Goal: Find specific page/section: Find specific page/section

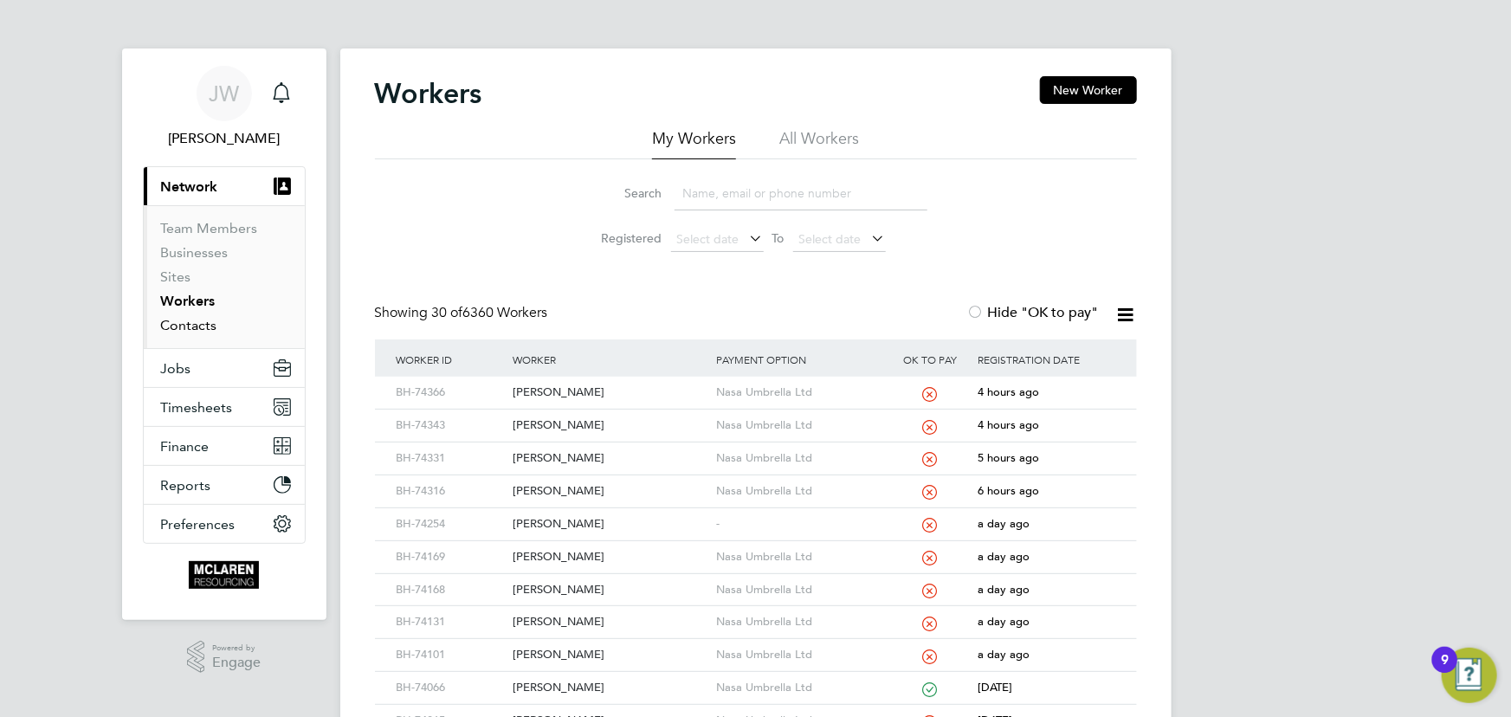
drag, startPoint x: 183, startPoint y: 329, endPoint x: 185, endPoint y: 320, distance: 9.0
click at [183, 329] on link "Contacts" at bounding box center [189, 325] width 56 height 16
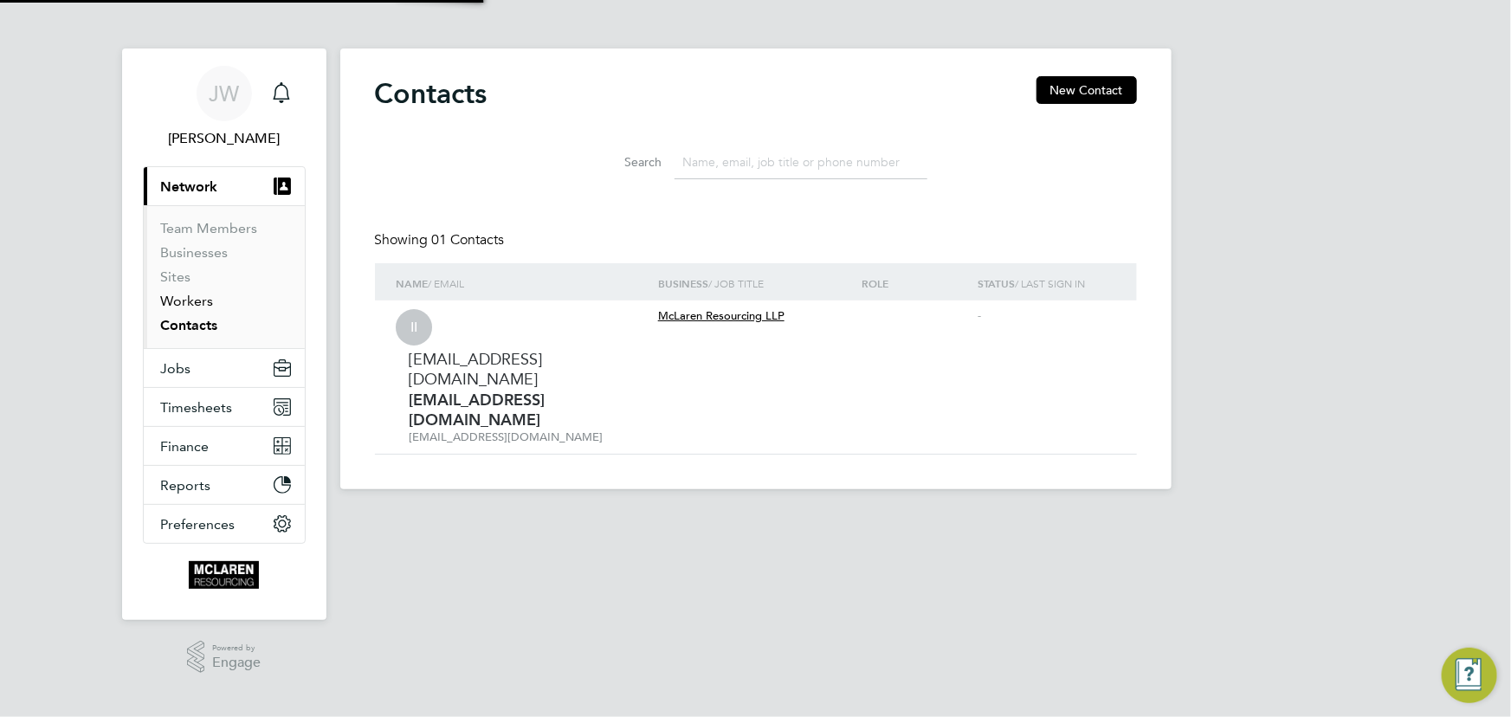
click at [191, 297] on link "Workers" at bounding box center [187, 301] width 53 height 16
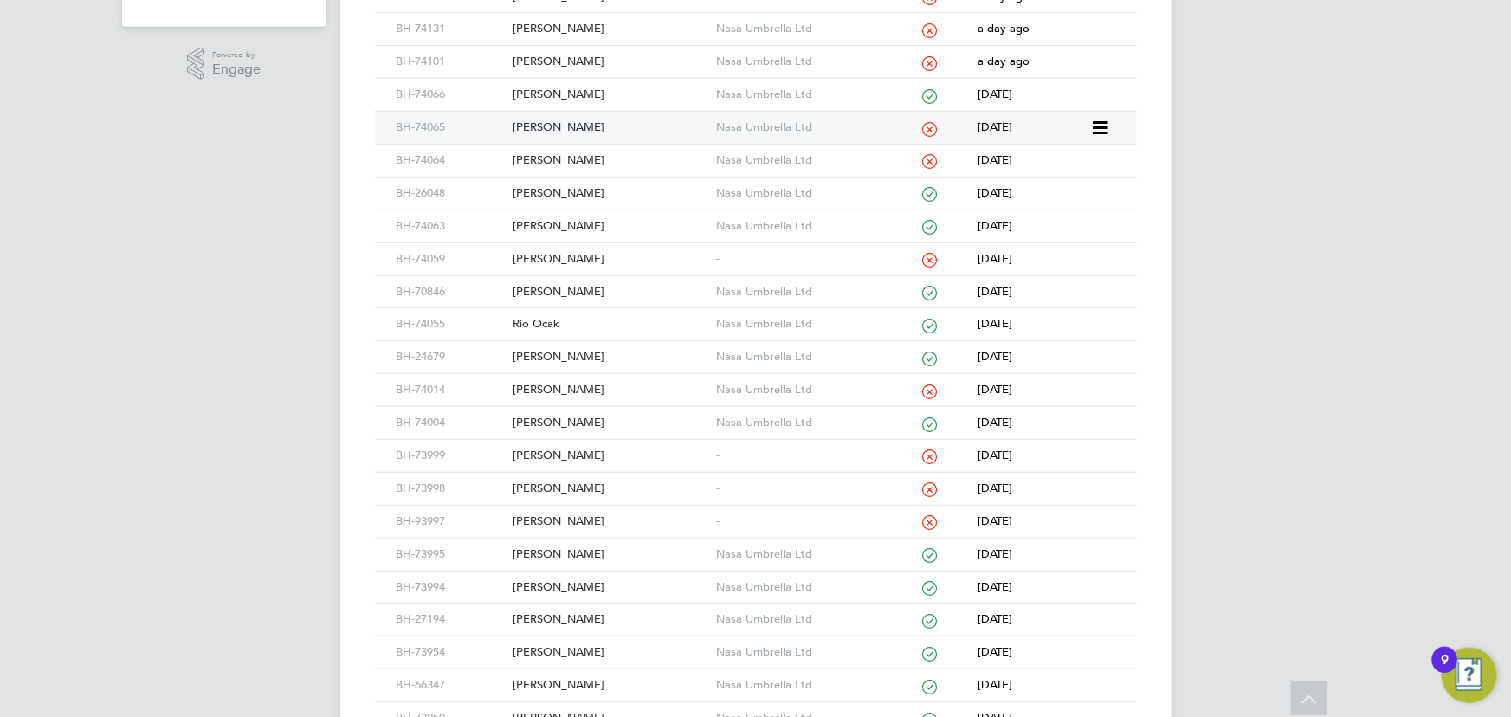
scroll to position [551, 0]
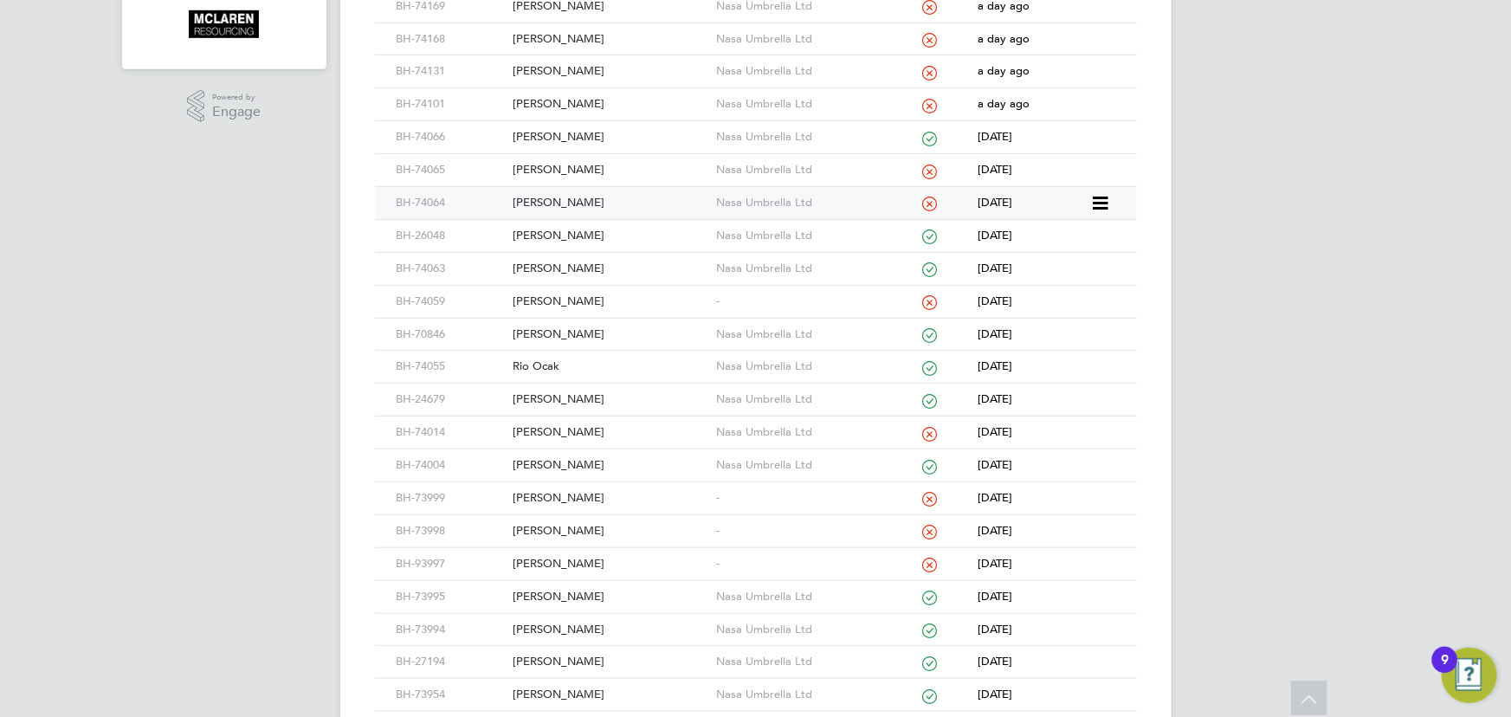
click at [546, 200] on div "Martin Henry" at bounding box center [610, 203] width 204 height 32
click at [546, 165] on div "[PERSON_NAME]" at bounding box center [610, 170] width 204 height 32
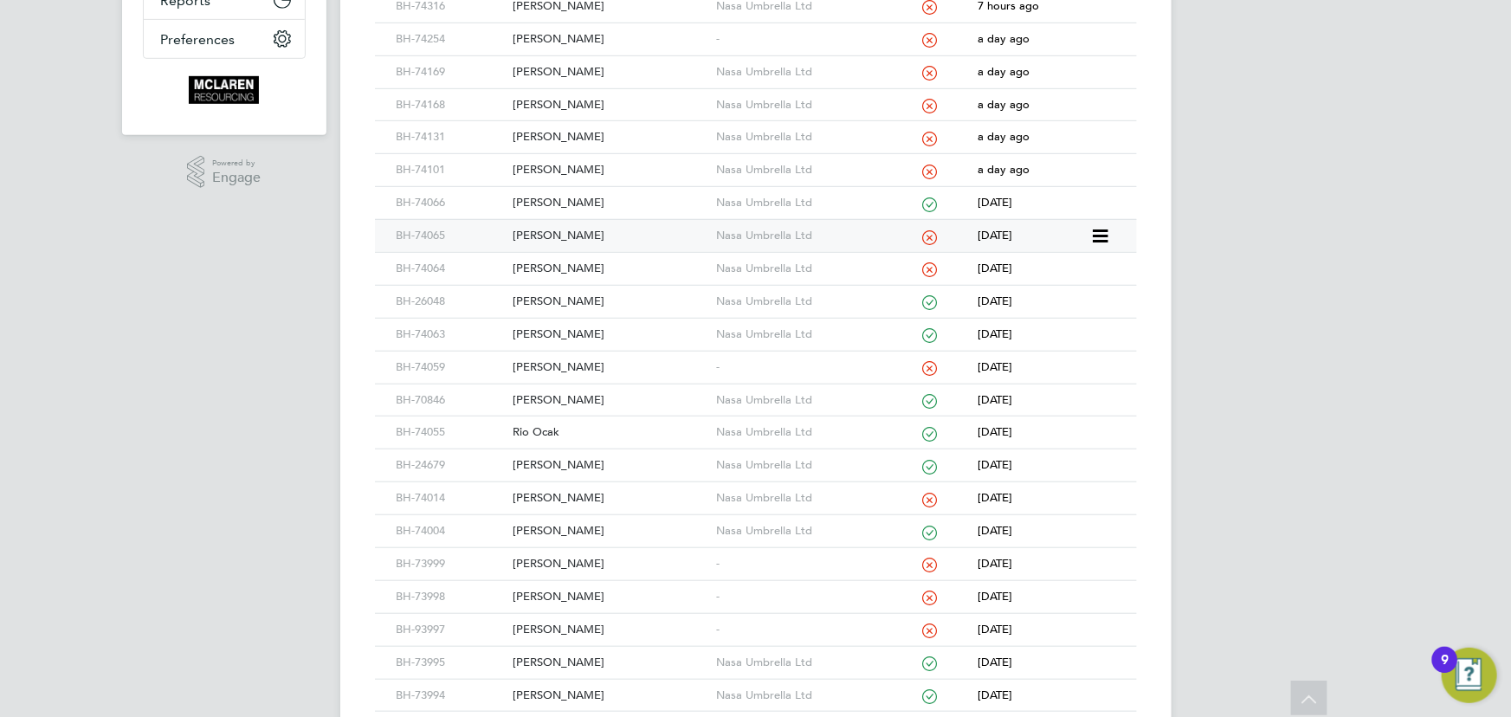
scroll to position [393, 0]
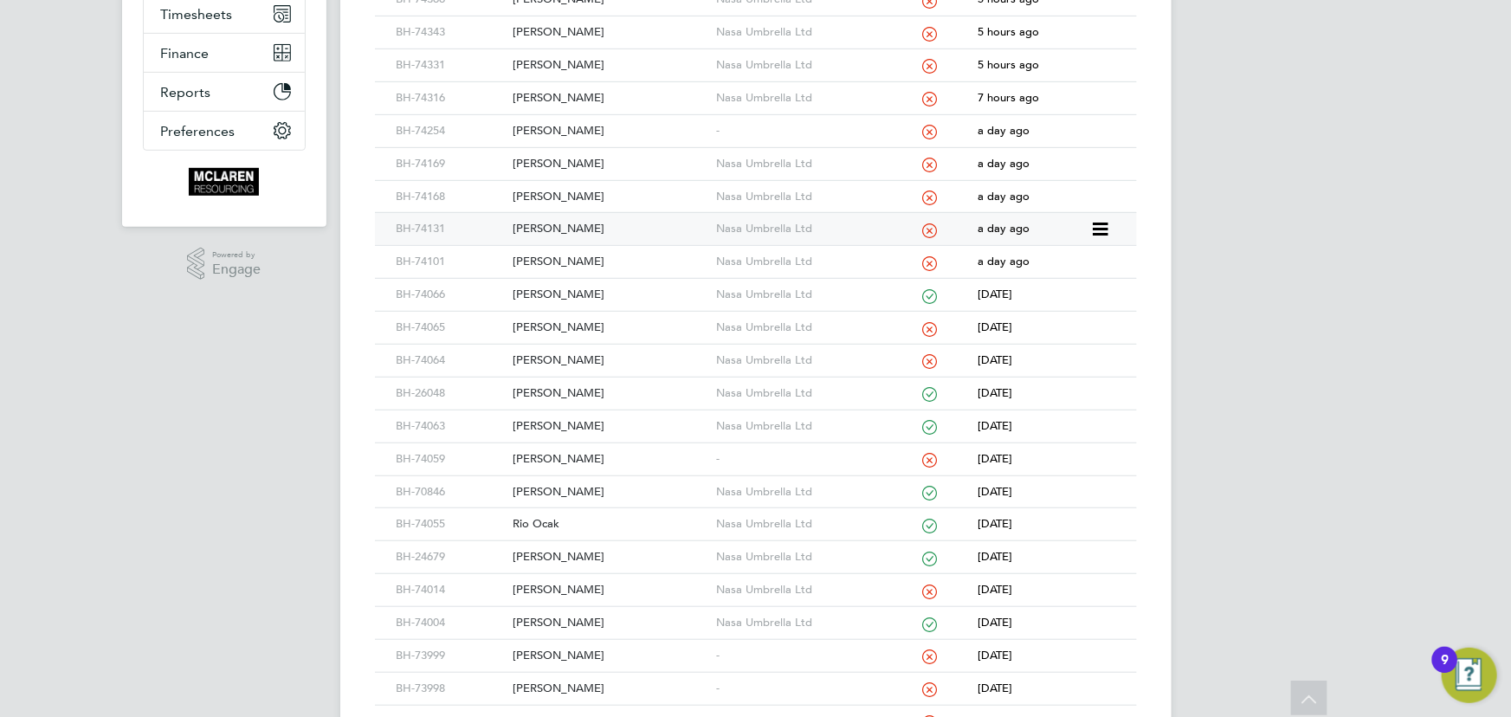
click at [565, 223] on div "Romeo Marian Irimita" at bounding box center [610, 229] width 204 height 32
click at [636, 195] on div "Nicolae Remus Niculescu" at bounding box center [610, 197] width 204 height 32
click at [555, 161] on div "Sean Goodman" at bounding box center [610, 164] width 204 height 32
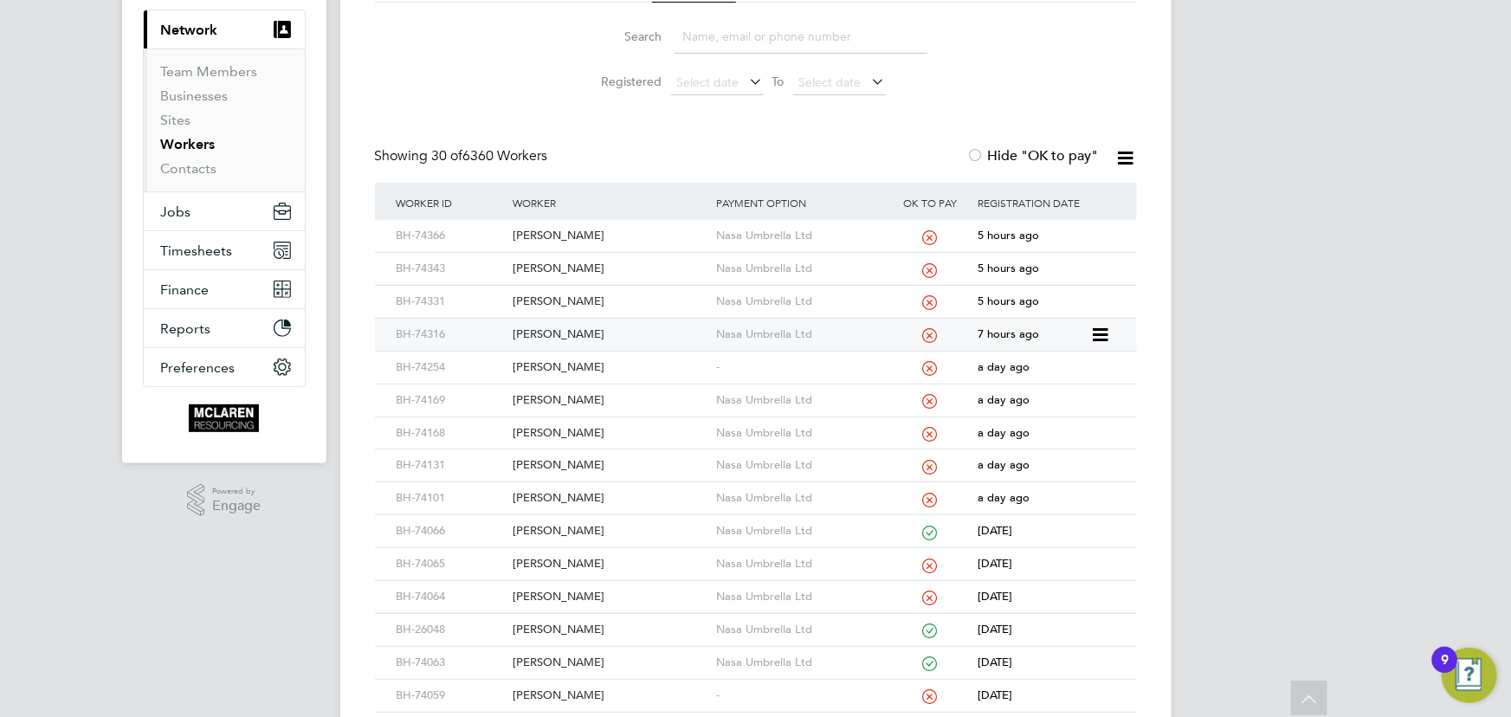
click at [566, 329] on div "Jamie Adams" at bounding box center [610, 335] width 204 height 32
click at [556, 298] on div "Thomas Miles" at bounding box center [610, 302] width 204 height 32
click at [563, 268] on div "Conor Mcritchie" at bounding box center [610, 269] width 204 height 32
click at [580, 229] on div "David Valentine" at bounding box center [610, 236] width 204 height 32
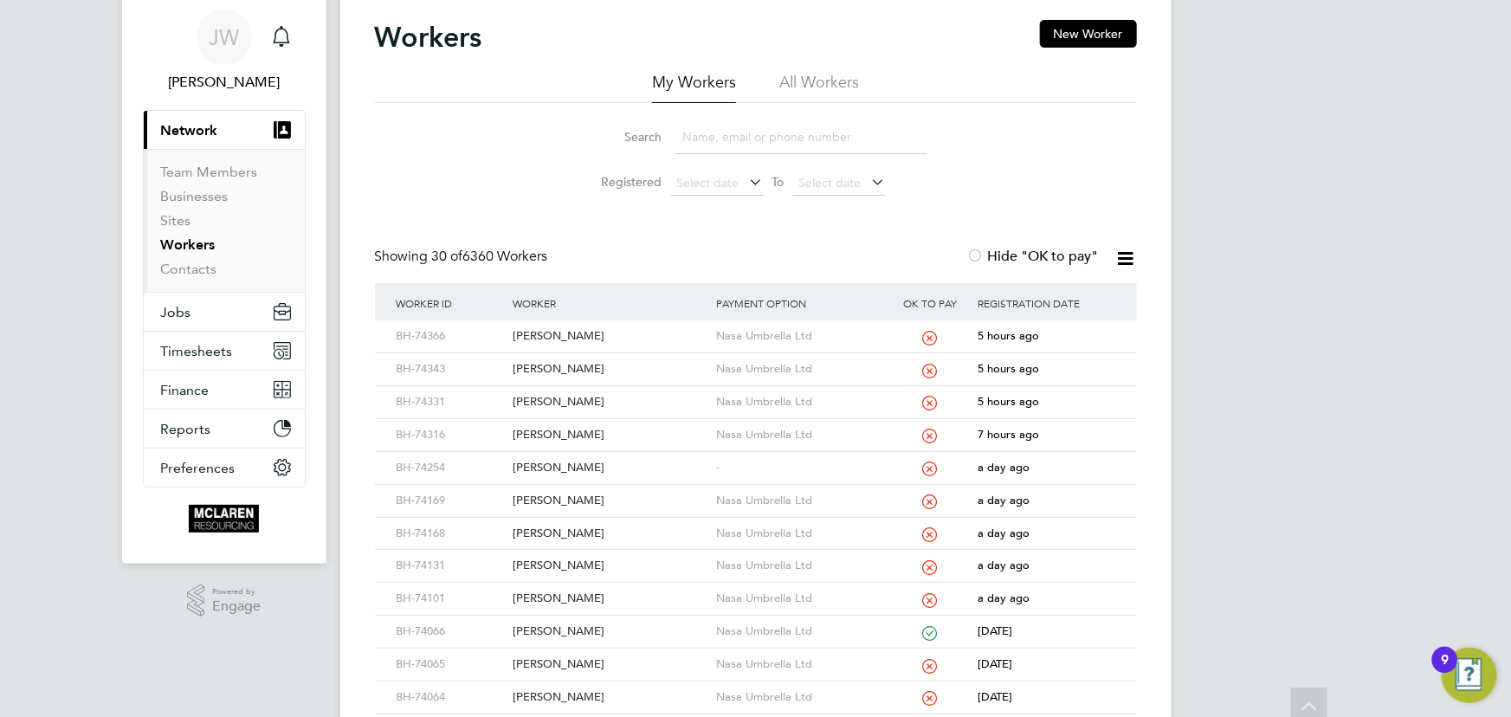
scroll to position [0, 0]
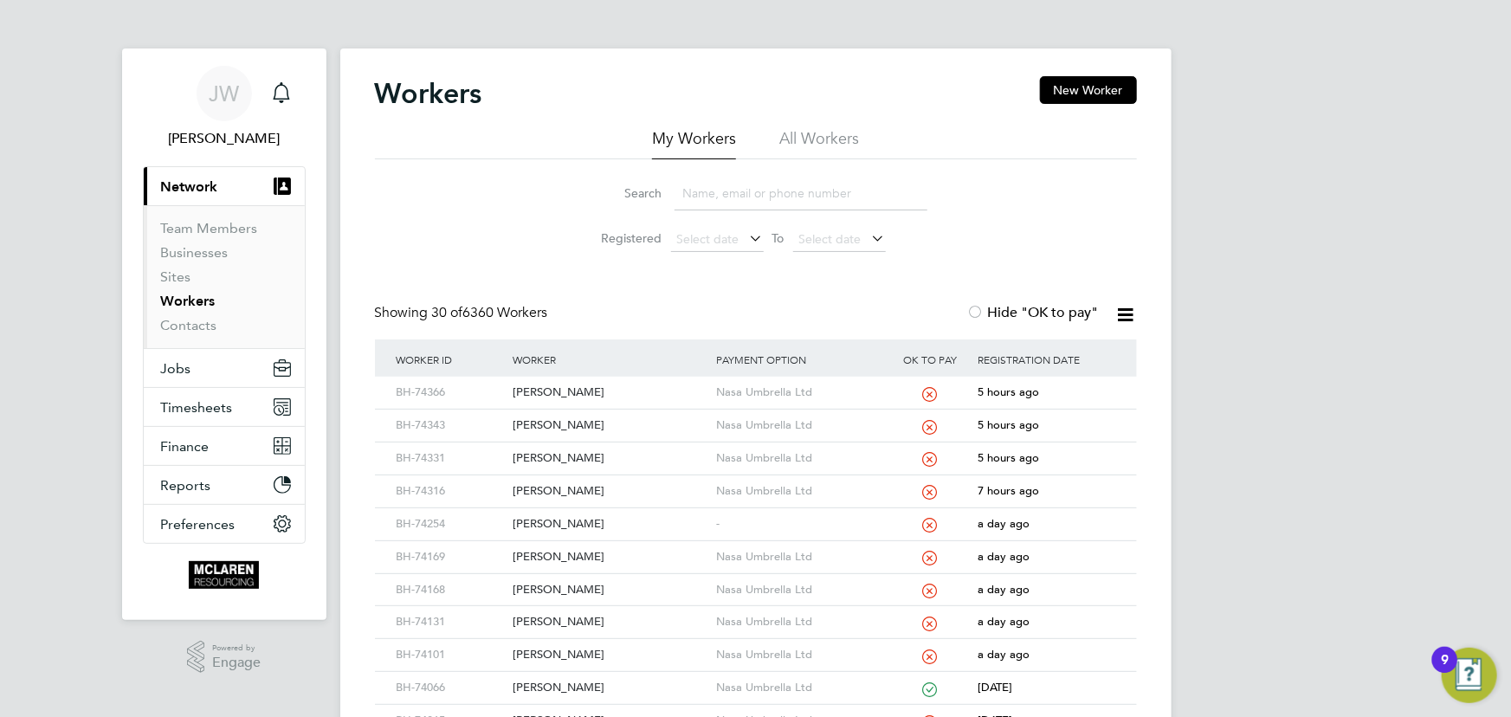
drag, startPoint x: 719, startPoint y: 199, endPoint x: 701, endPoint y: 166, distance: 37.6
click at [719, 199] on input at bounding box center [801, 194] width 253 height 34
type input "daniel"
click at [560, 389] on div "Daniel Mcneill" at bounding box center [610, 393] width 204 height 32
drag, startPoint x: 546, startPoint y: 387, endPoint x: 557, endPoint y: 387, distance: 11.3
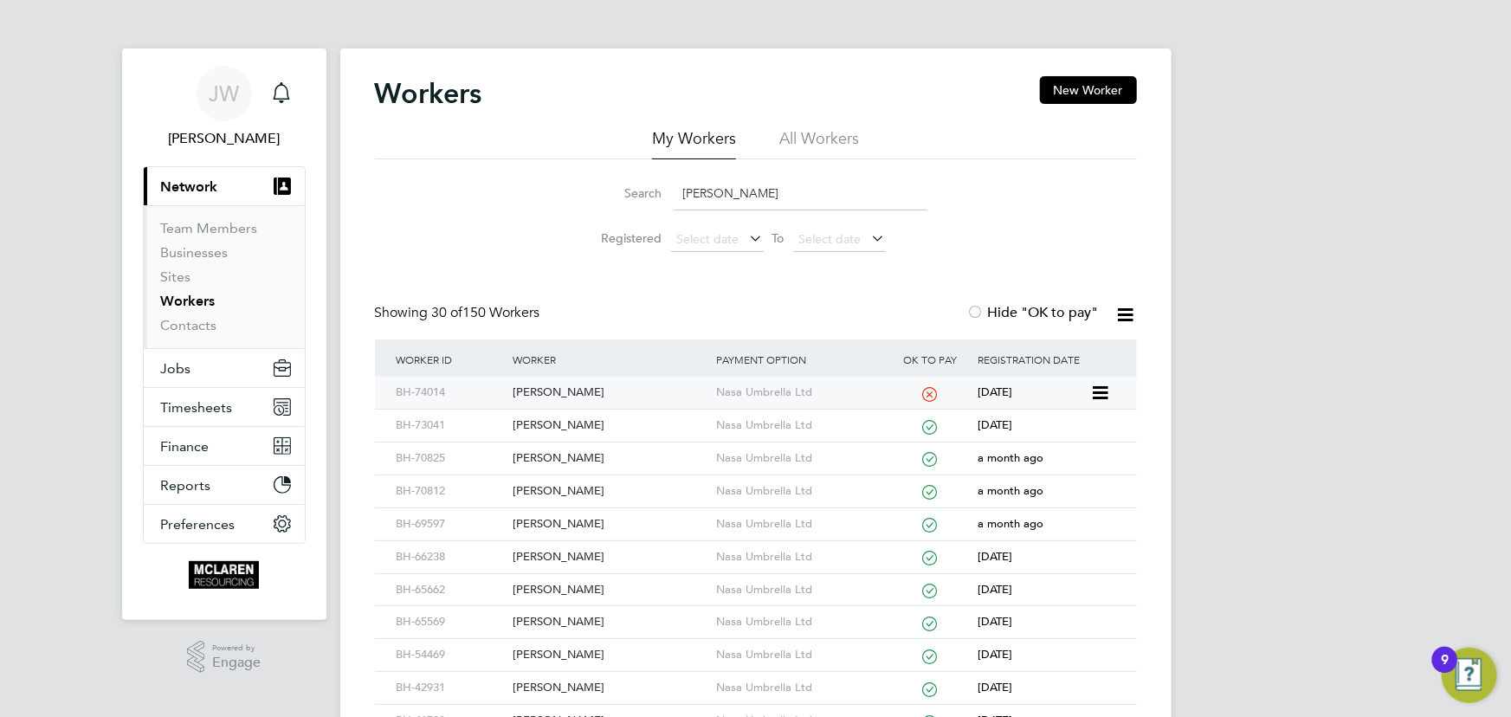
click at [546, 387] on div "Daniel Mcneill" at bounding box center [610, 393] width 204 height 32
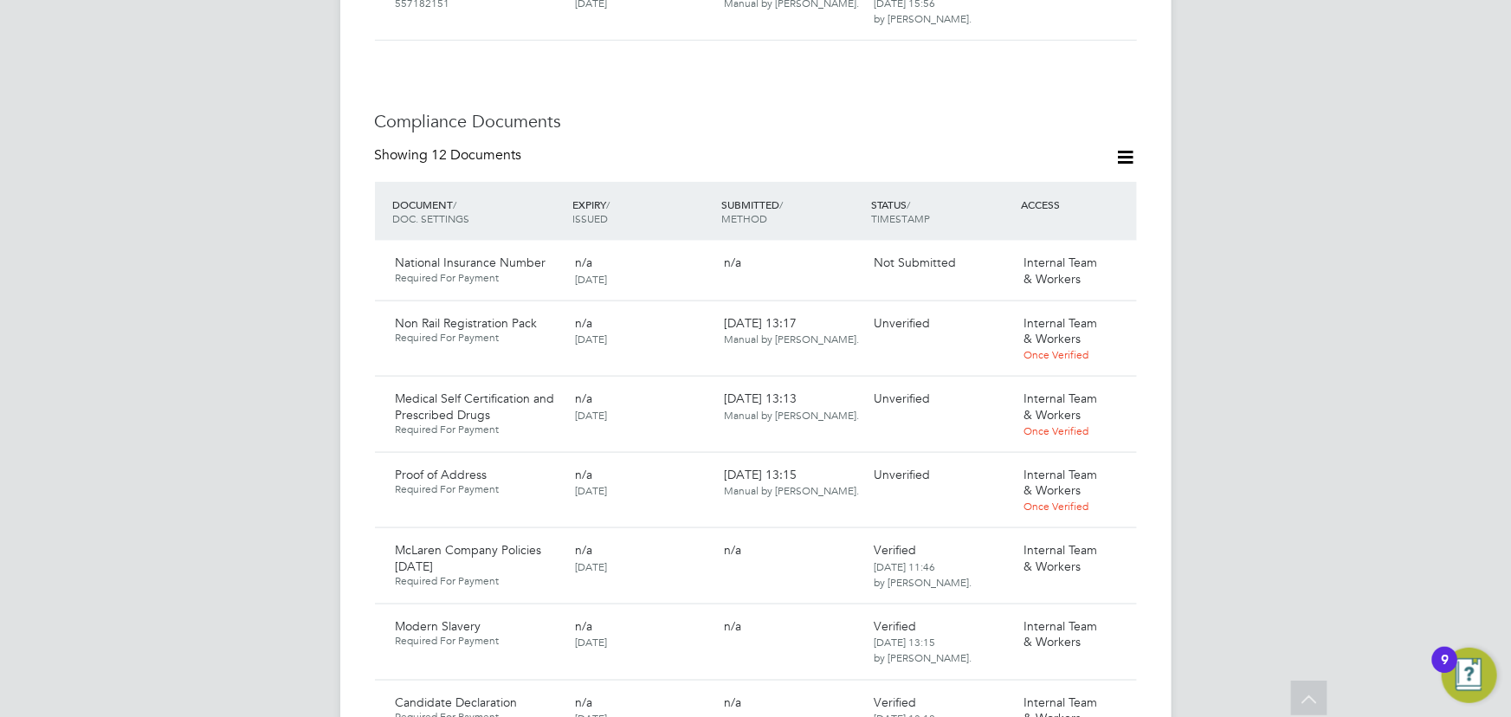
scroll to position [944, 0]
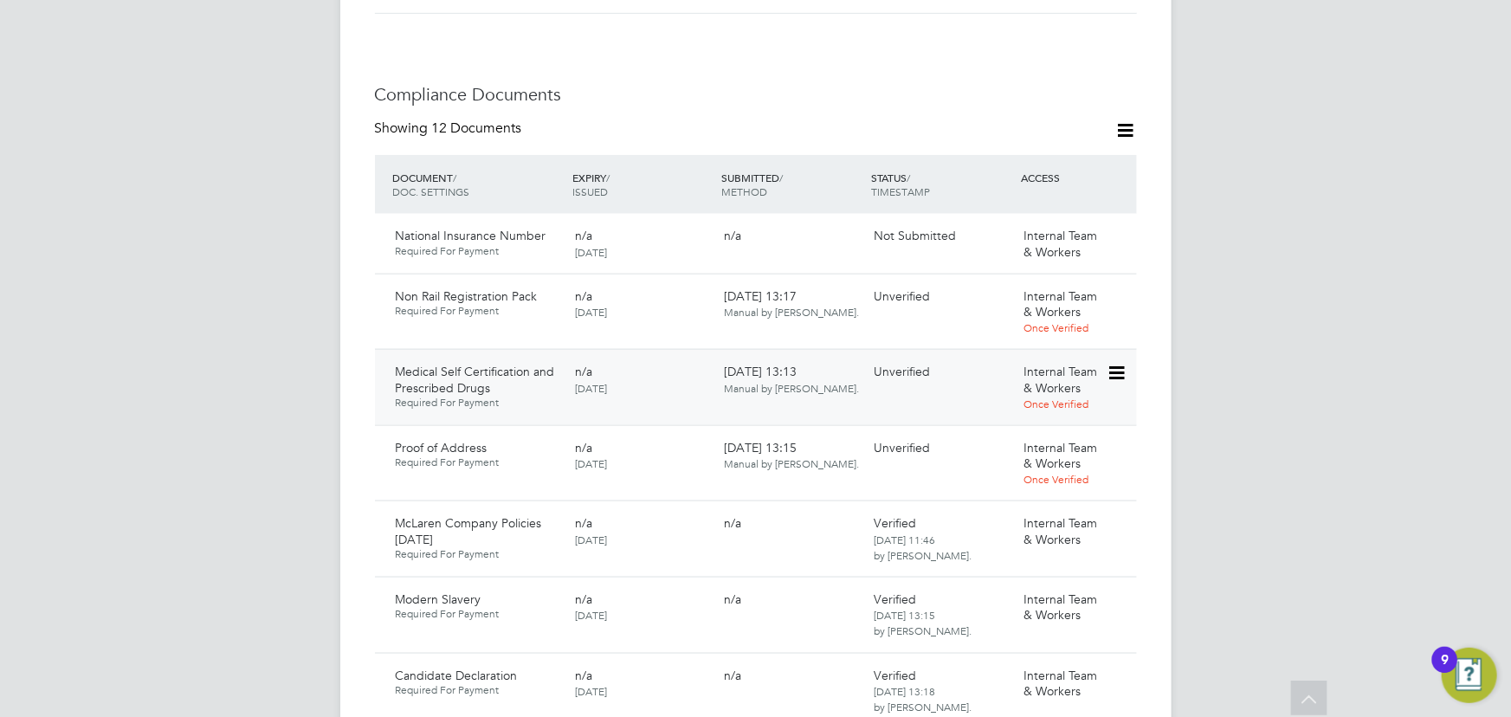
click at [1108, 363] on icon at bounding box center [1115, 373] width 17 height 21
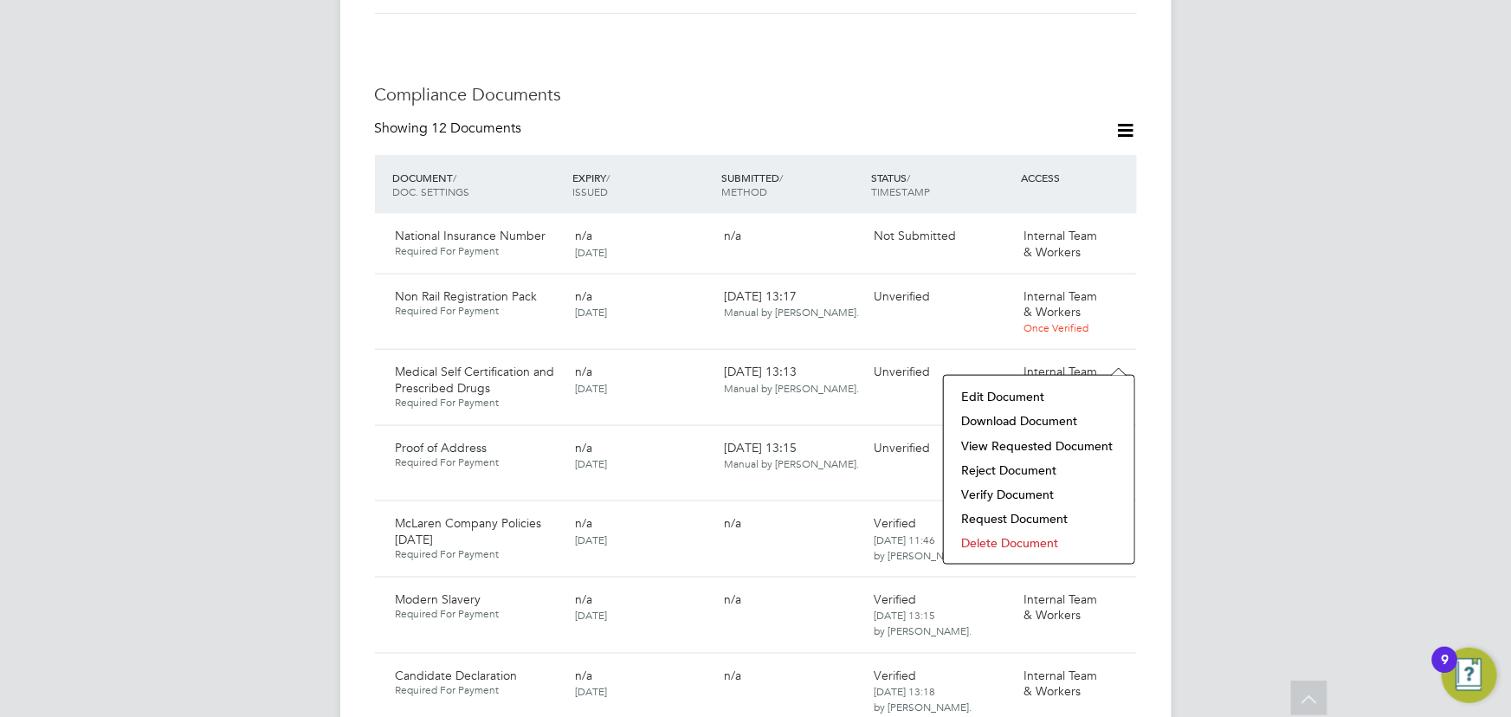
click at [1066, 417] on li "Download Document" at bounding box center [1039, 421] width 173 height 24
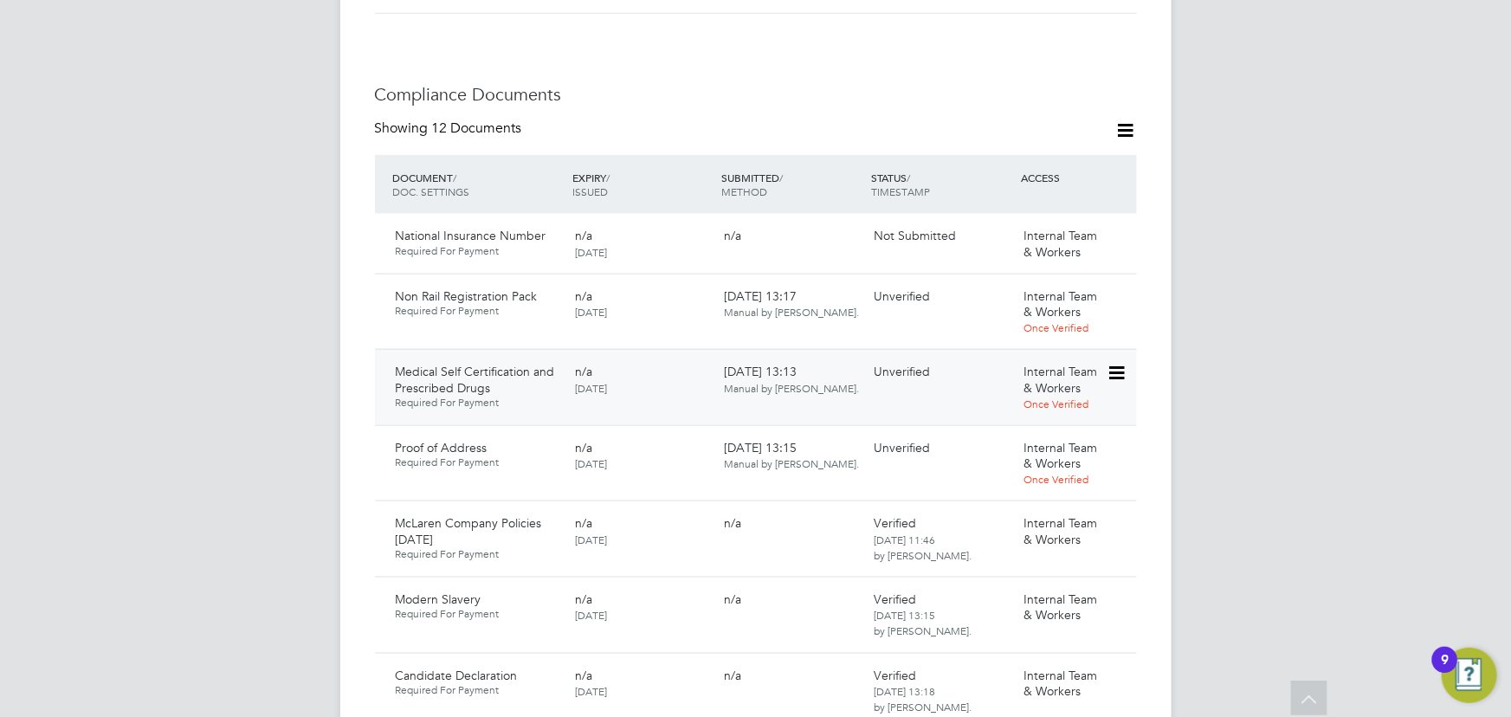
click at [1124, 363] on icon at bounding box center [1115, 373] width 17 height 21
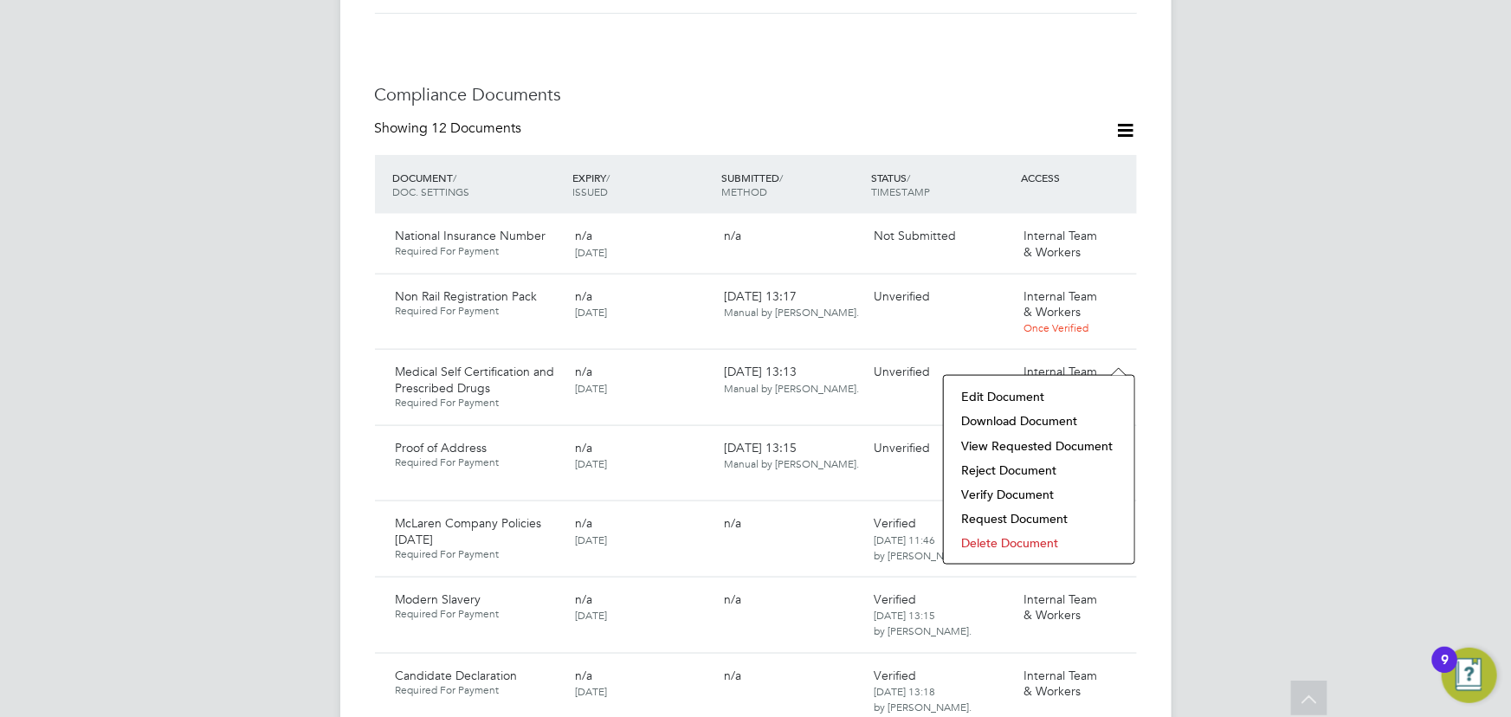
click at [1011, 495] on li "Verify Document" at bounding box center [1039, 494] width 173 height 24
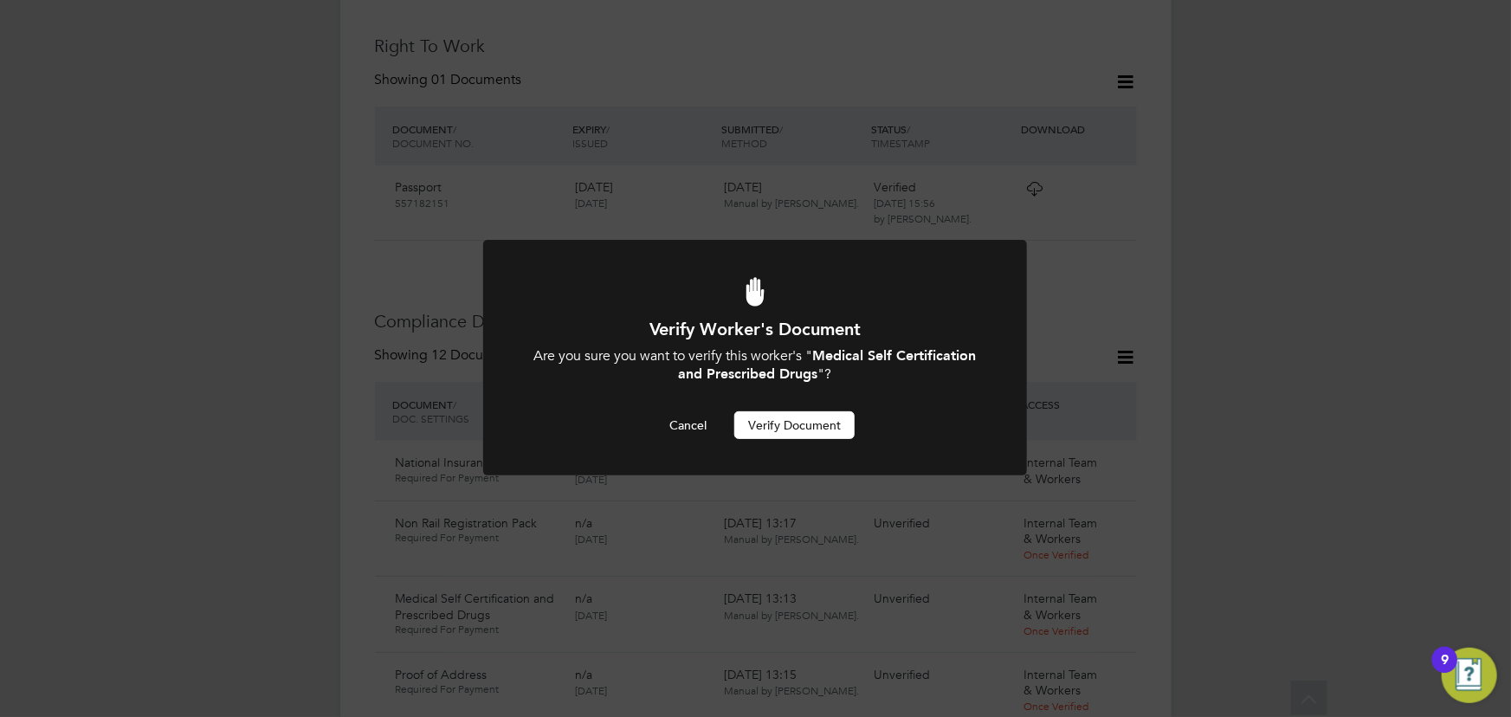
scroll to position [0, 0]
click at [793, 426] on button "Verify Document" at bounding box center [794, 425] width 120 height 28
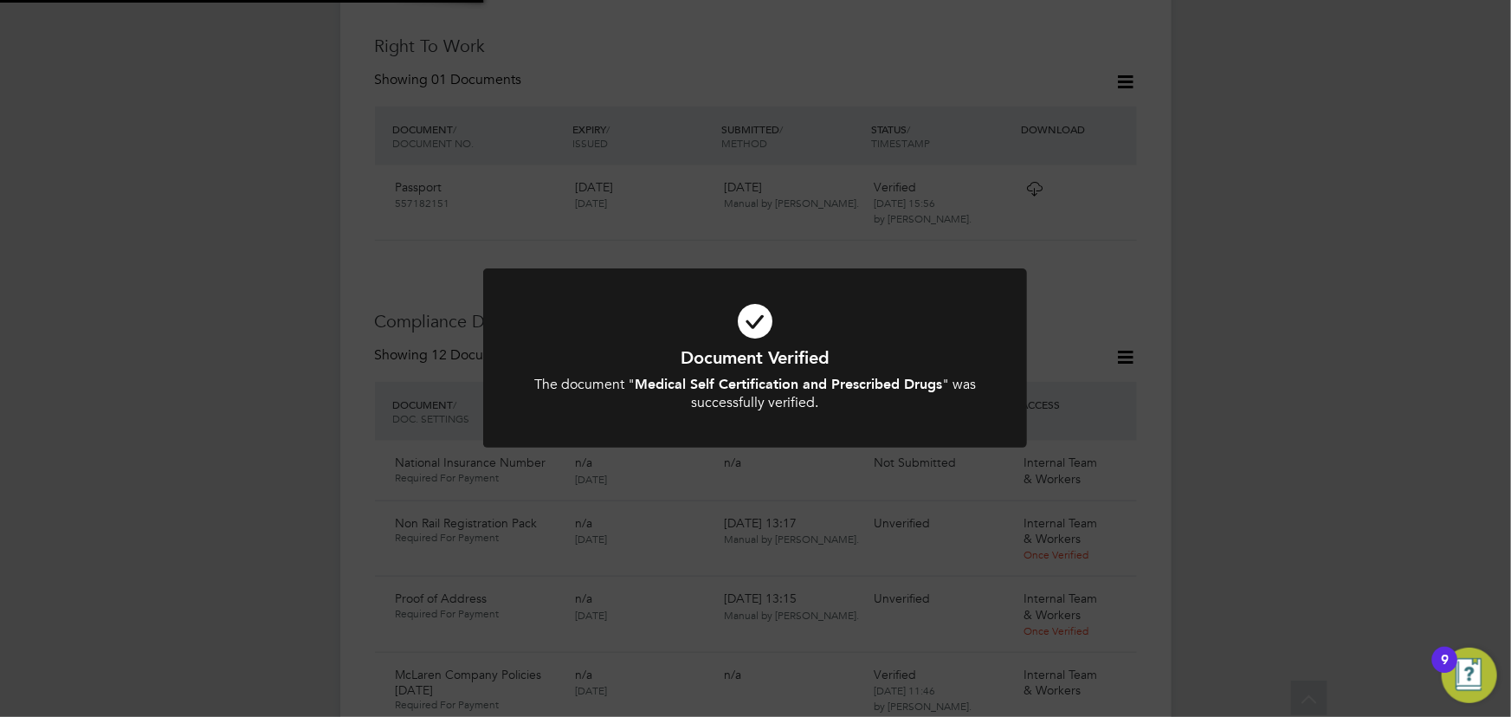
click at [1364, 380] on div "Document Verified The document " Medical Self Certification and Prescribed Drug…" at bounding box center [755, 358] width 1511 height 717
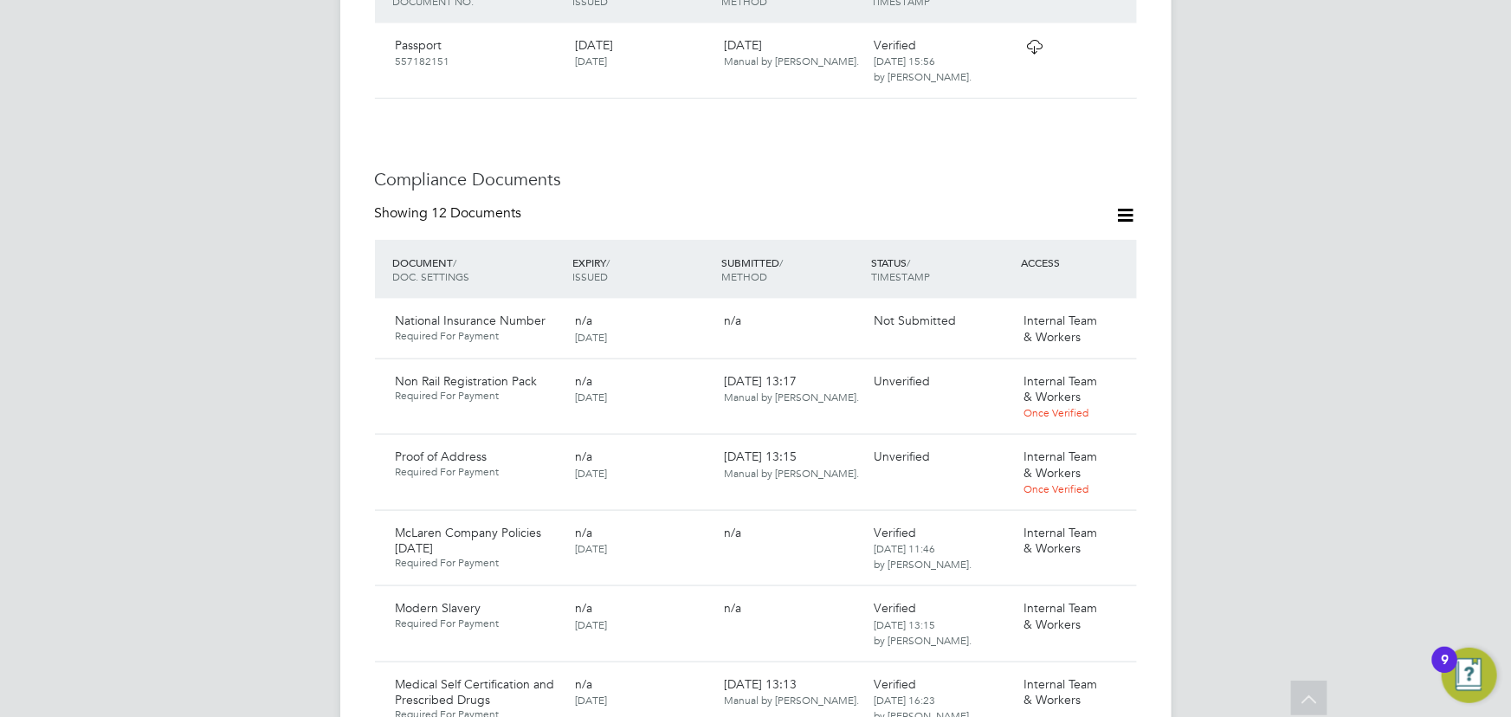
scroll to position [1031, 0]
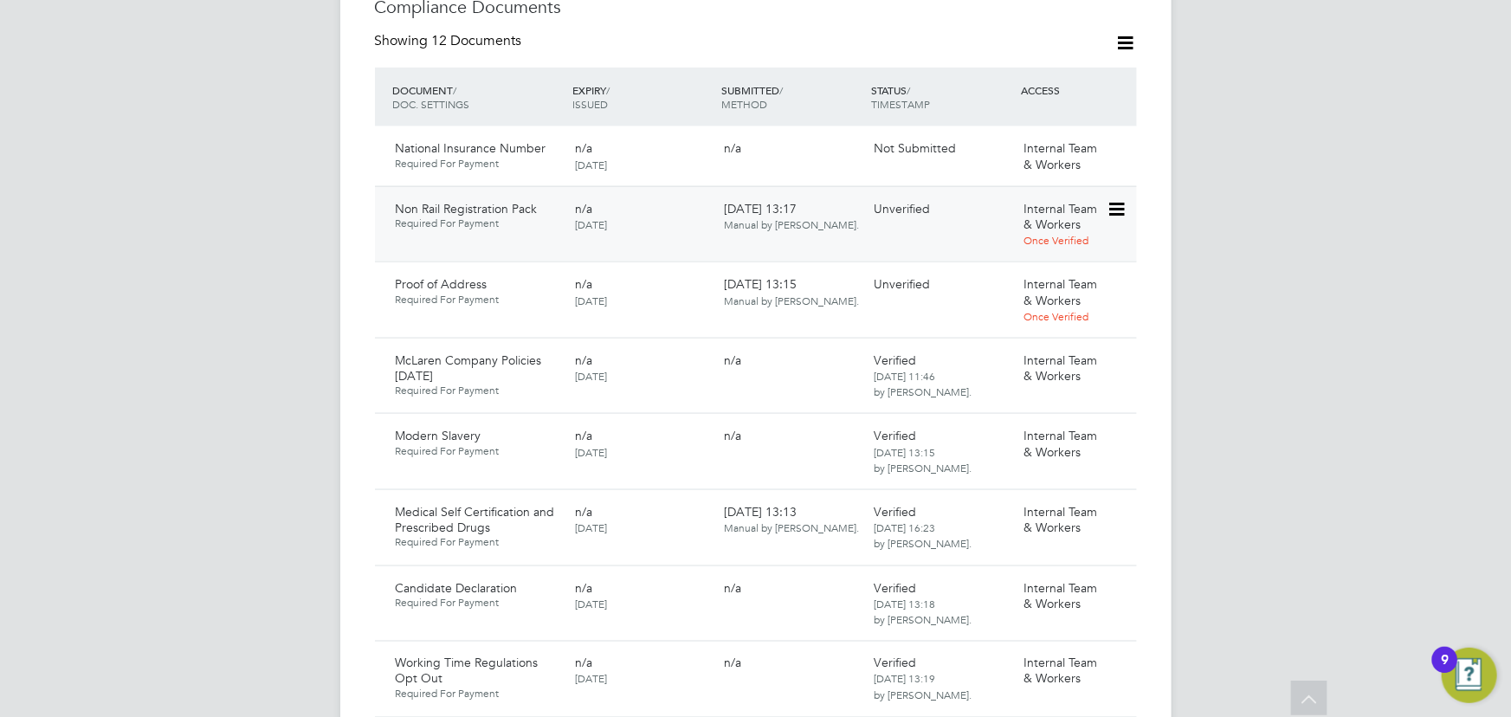
drag, startPoint x: 1119, startPoint y: 196, endPoint x: 1107, endPoint y: 207, distance: 16.5
click at [1120, 199] on icon at bounding box center [1115, 209] width 17 height 21
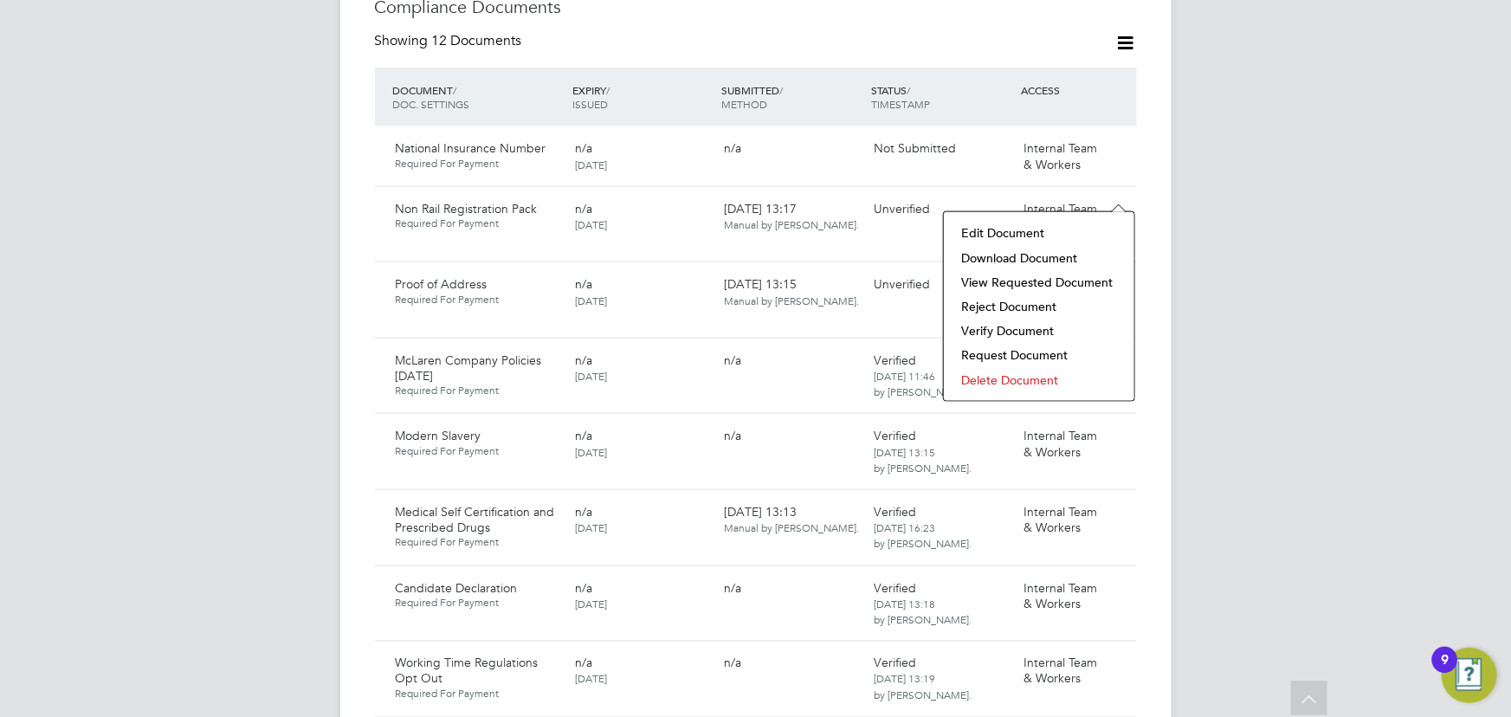
click at [1067, 254] on li "Download Document" at bounding box center [1039, 258] width 173 height 24
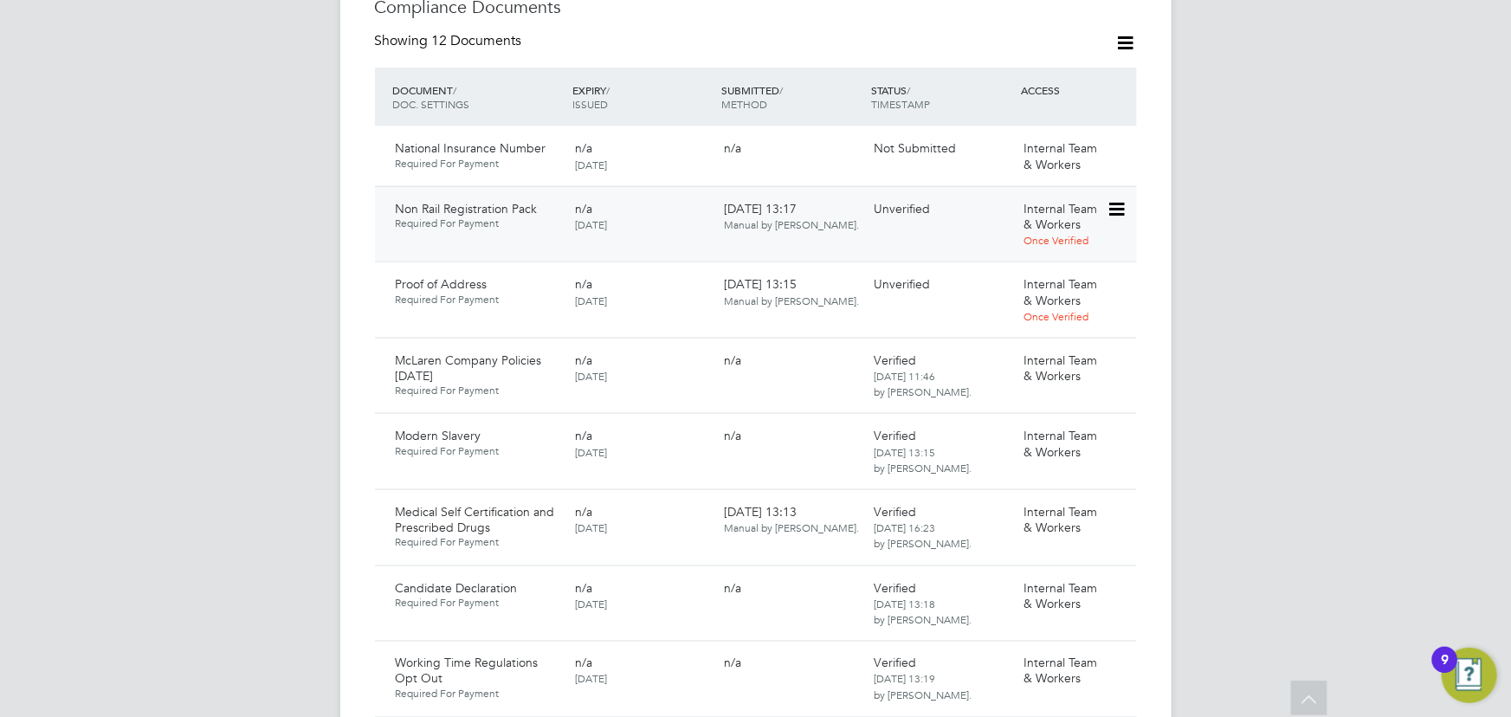
click at [1122, 199] on icon at bounding box center [1115, 209] width 17 height 21
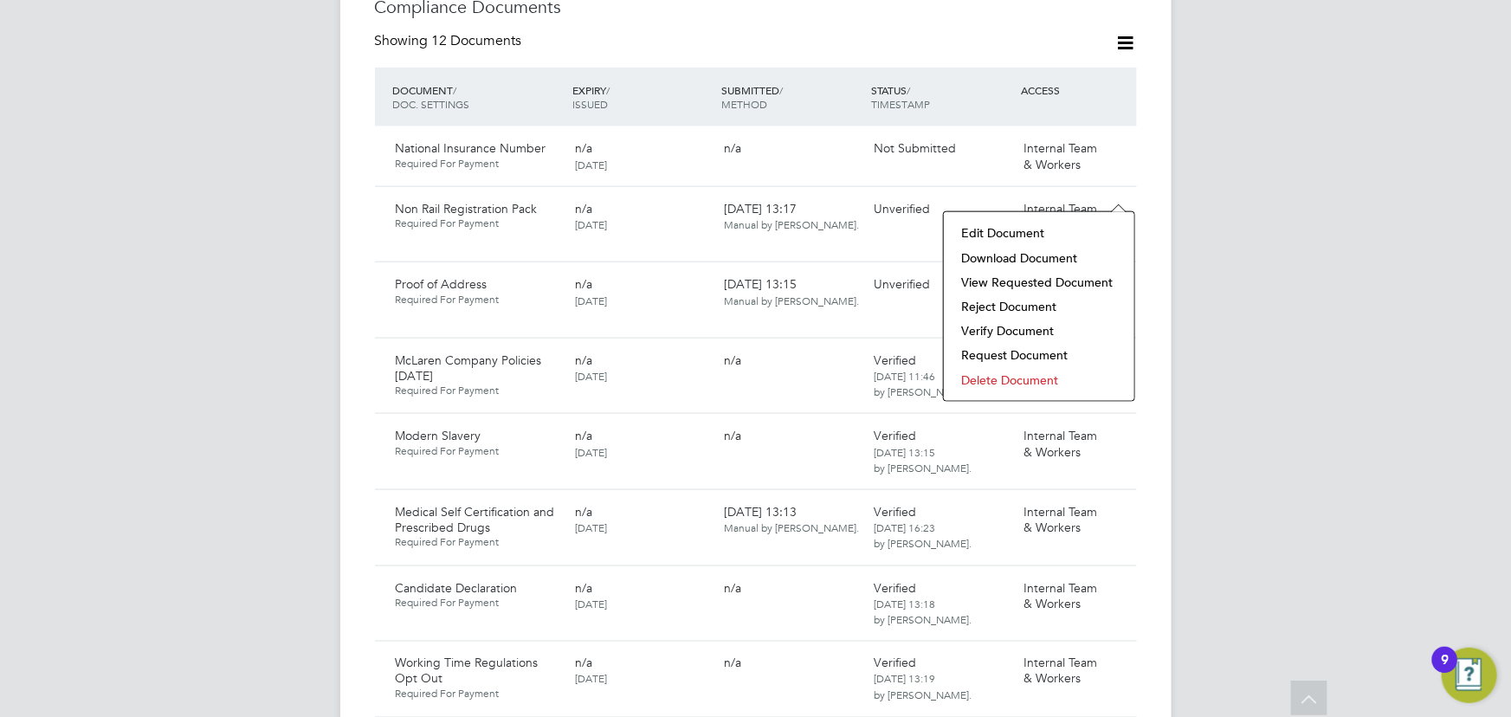
click at [1050, 257] on li "Download Document" at bounding box center [1039, 258] width 173 height 24
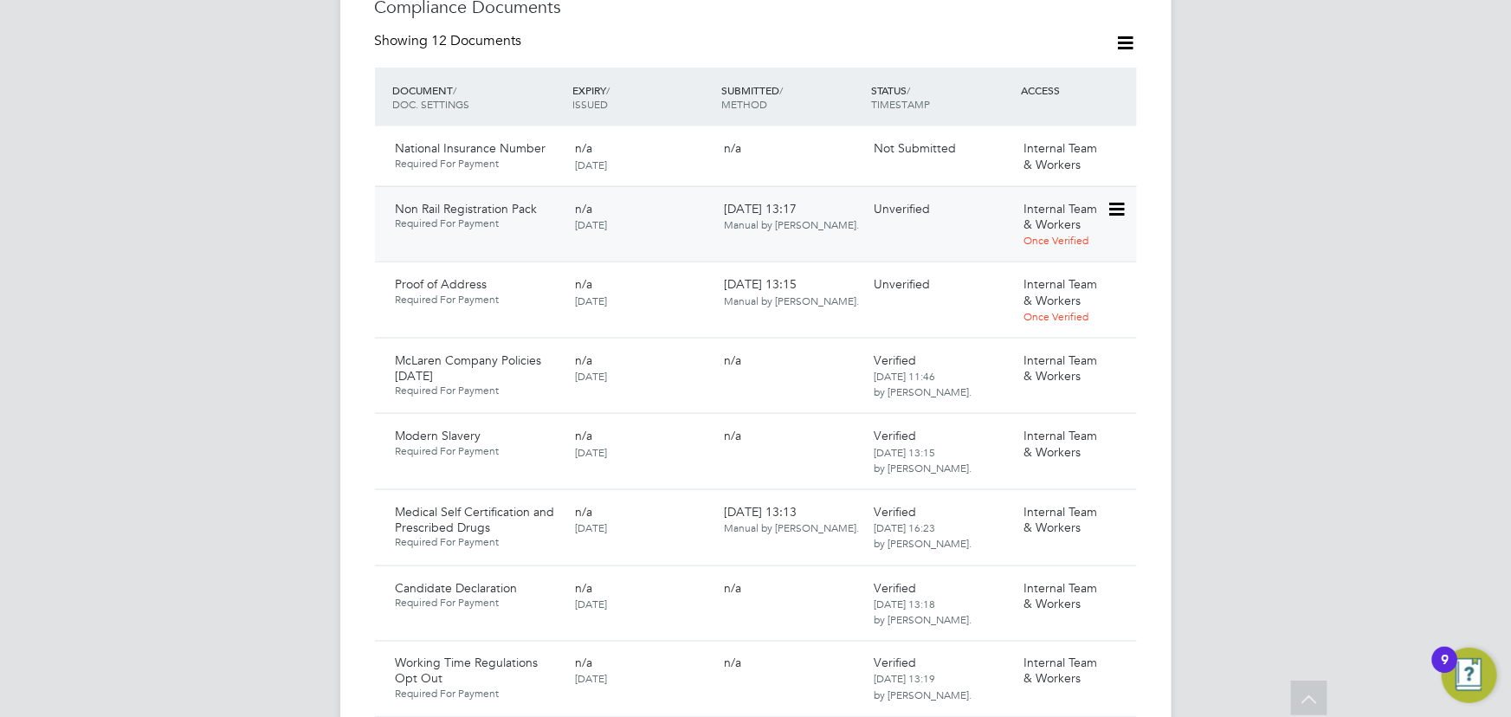
click at [1115, 199] on icon at bounding box center [1115, 209] width 17 height 21
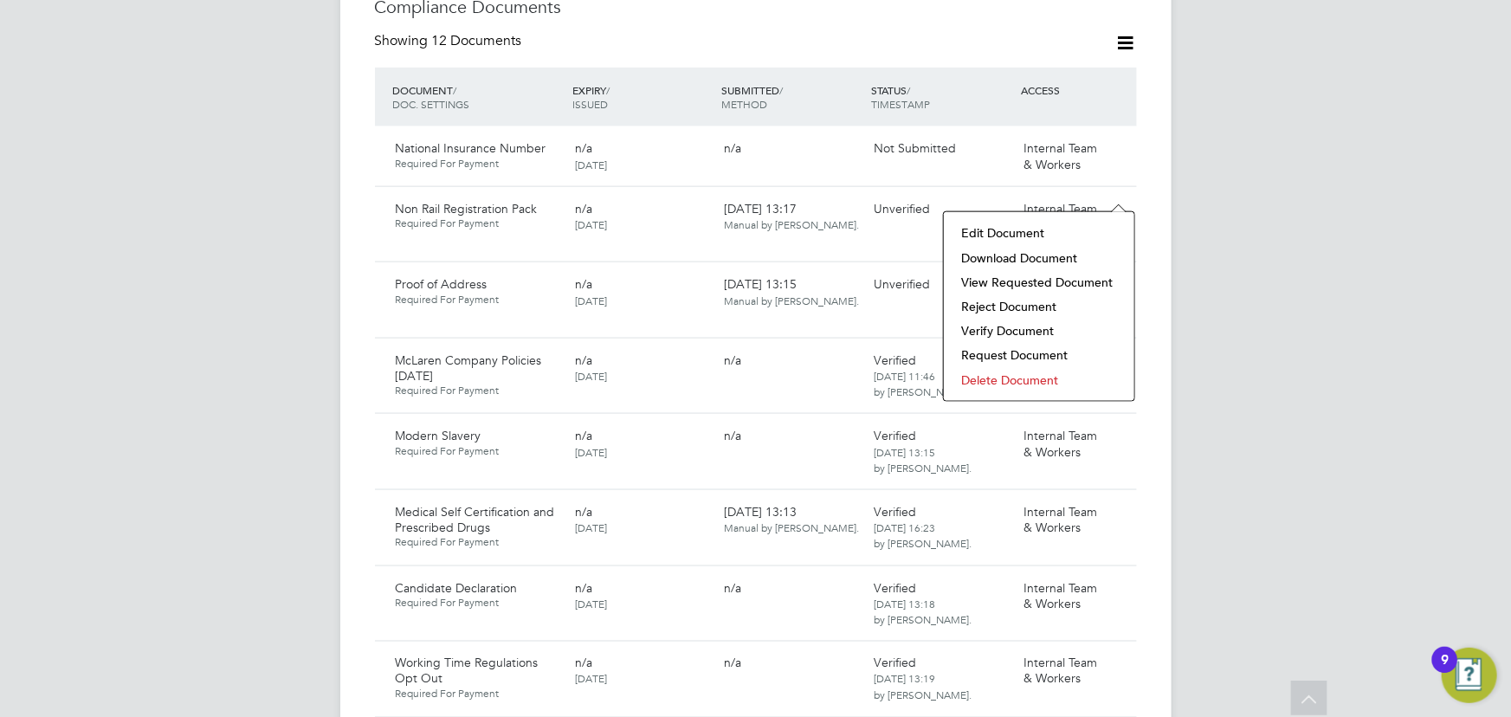
click at [1013, 325] on li "Verify Document" at bounding box center [1039, 331] width 173 height 24
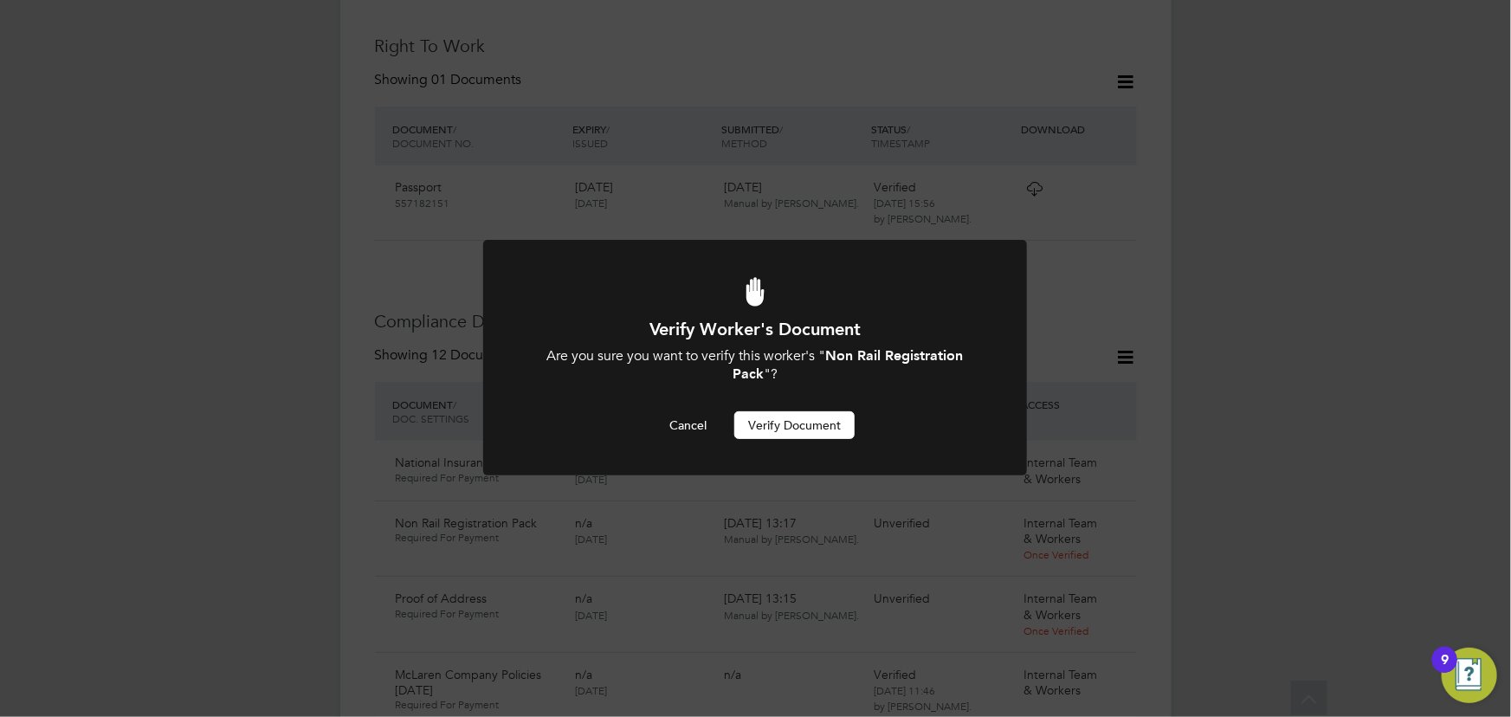
click at [832, 419] on button "Verify Document" at bounding box center [794, 425] width 120 height 28
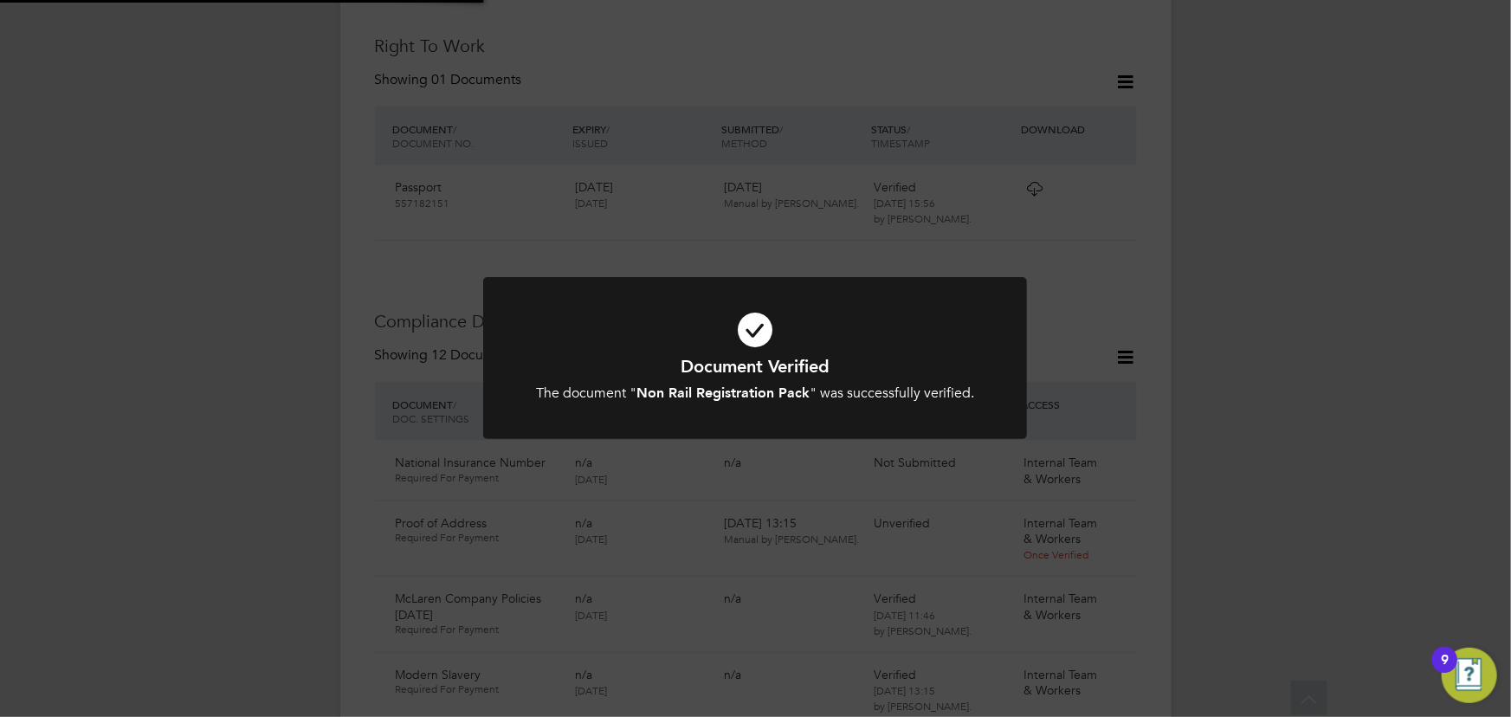
click at [1241, 285] on div "Document Verified The document " Non Rail Registration Pack " was successfully …" at bounding box center [755, 358] width 1511 height 717
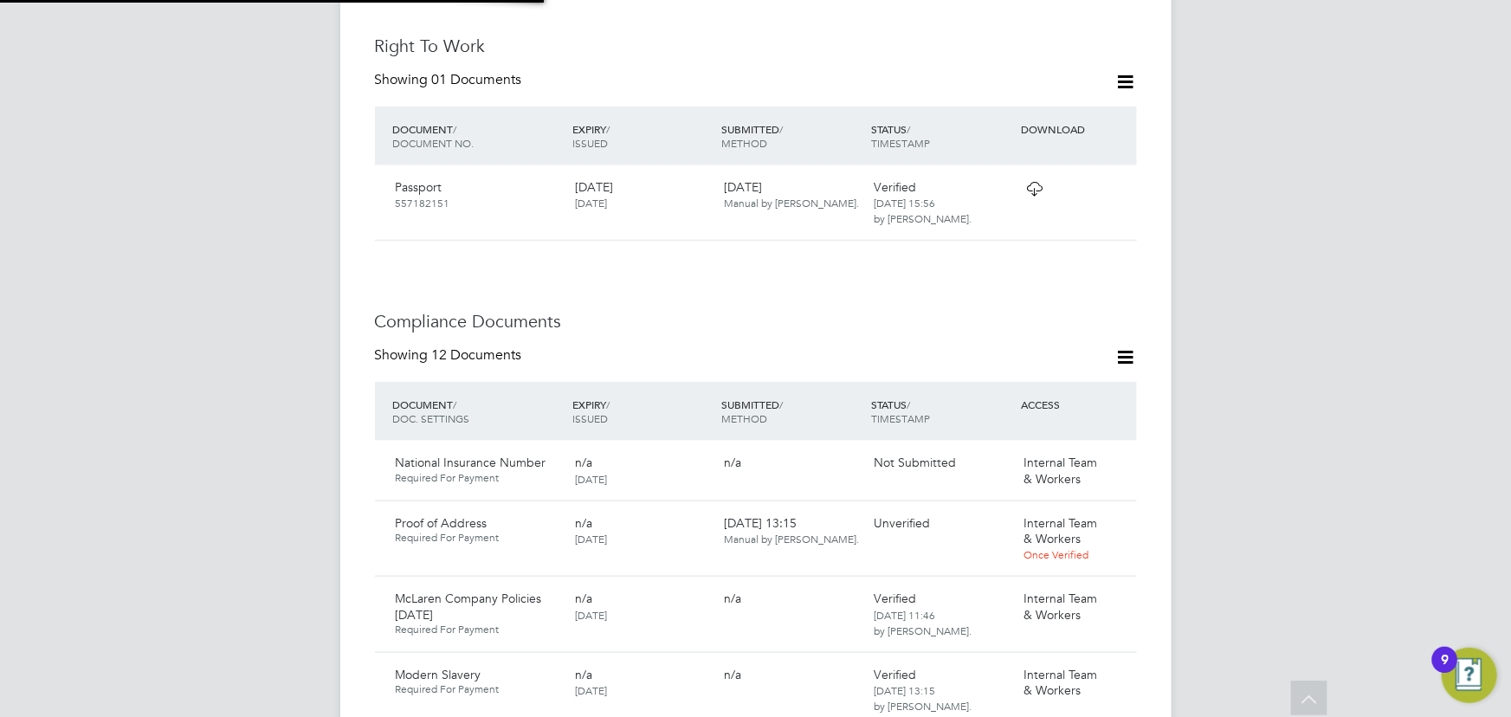
scroll to position [875, 0]
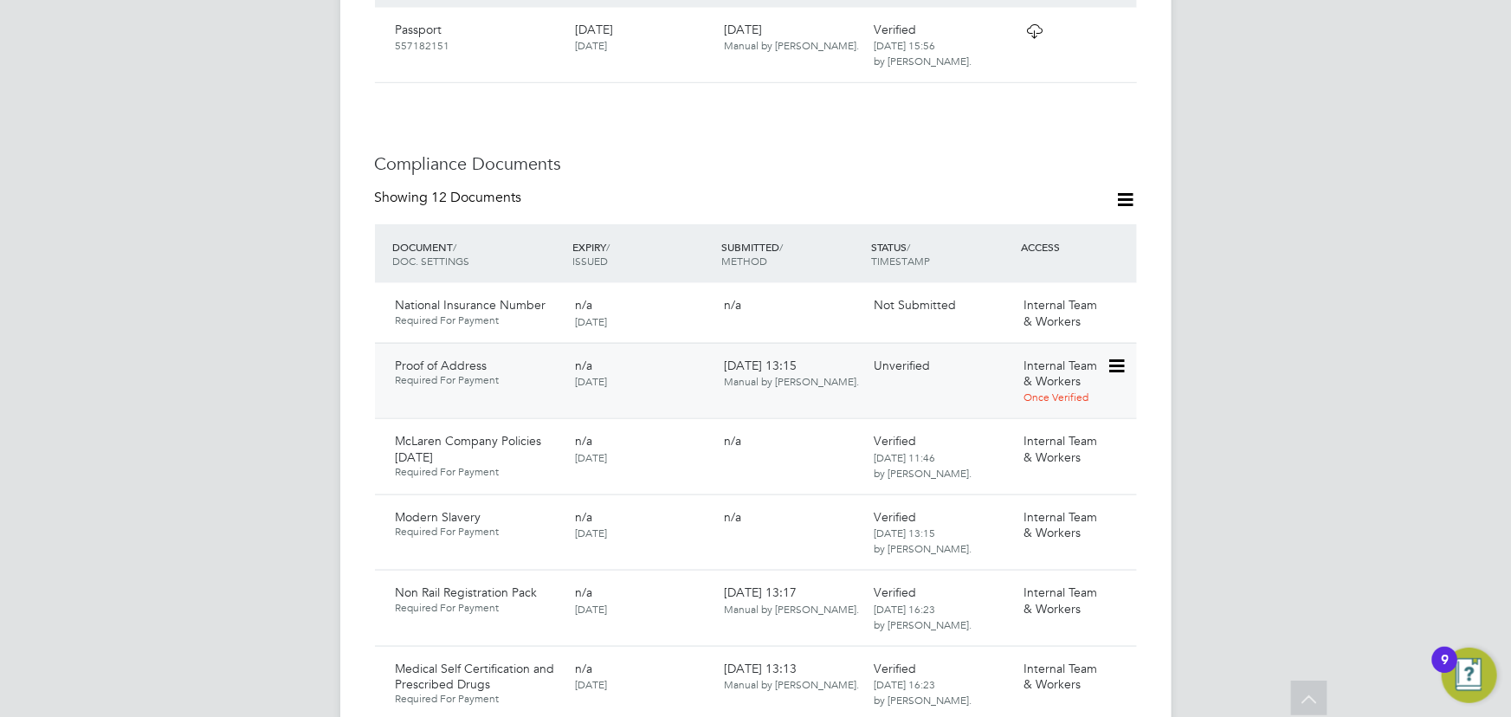
click at [1124, 356] on icon at bounding box center [1115, 366] width 17 height 21
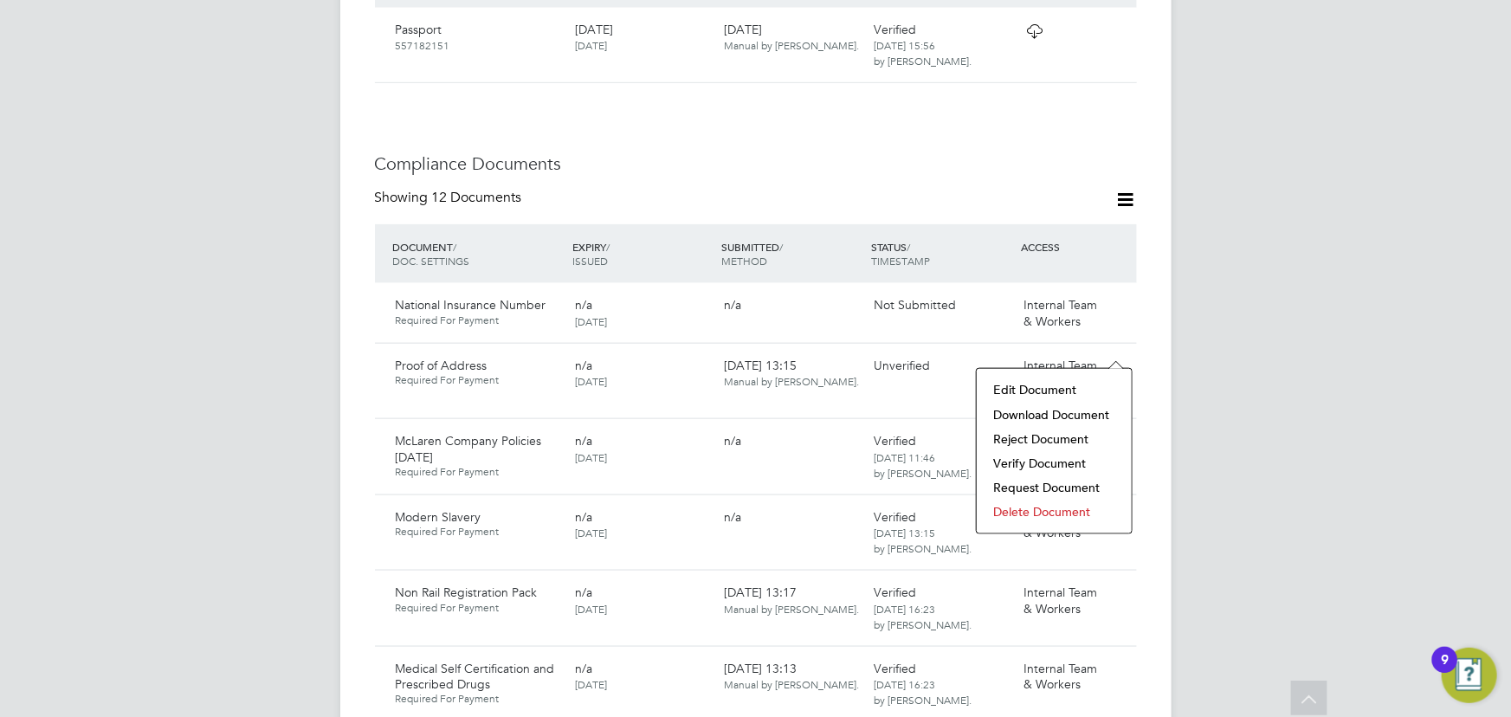
click at [1039, 411] on li "Download Document" at bounding box center [1055, 415] width 138 height 24
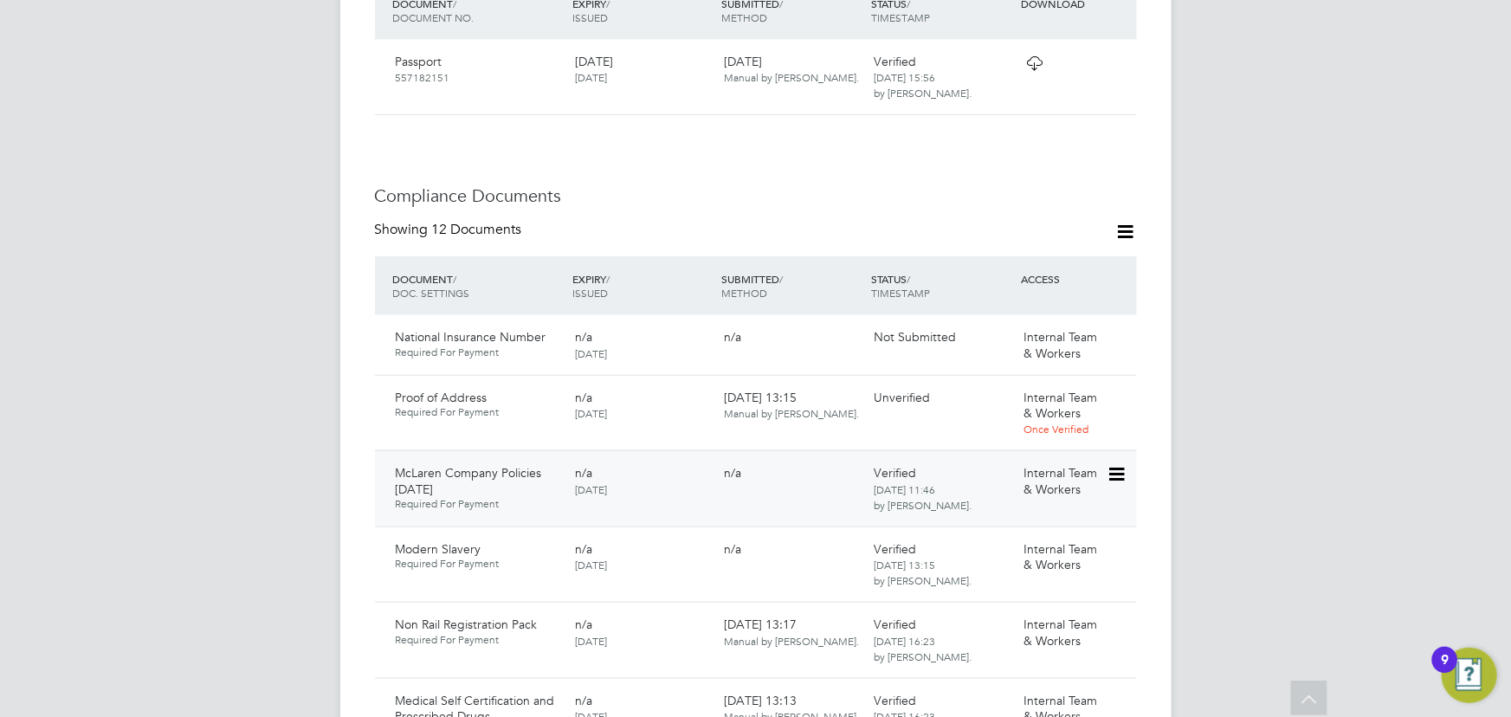
scroll to position [1031, 0]
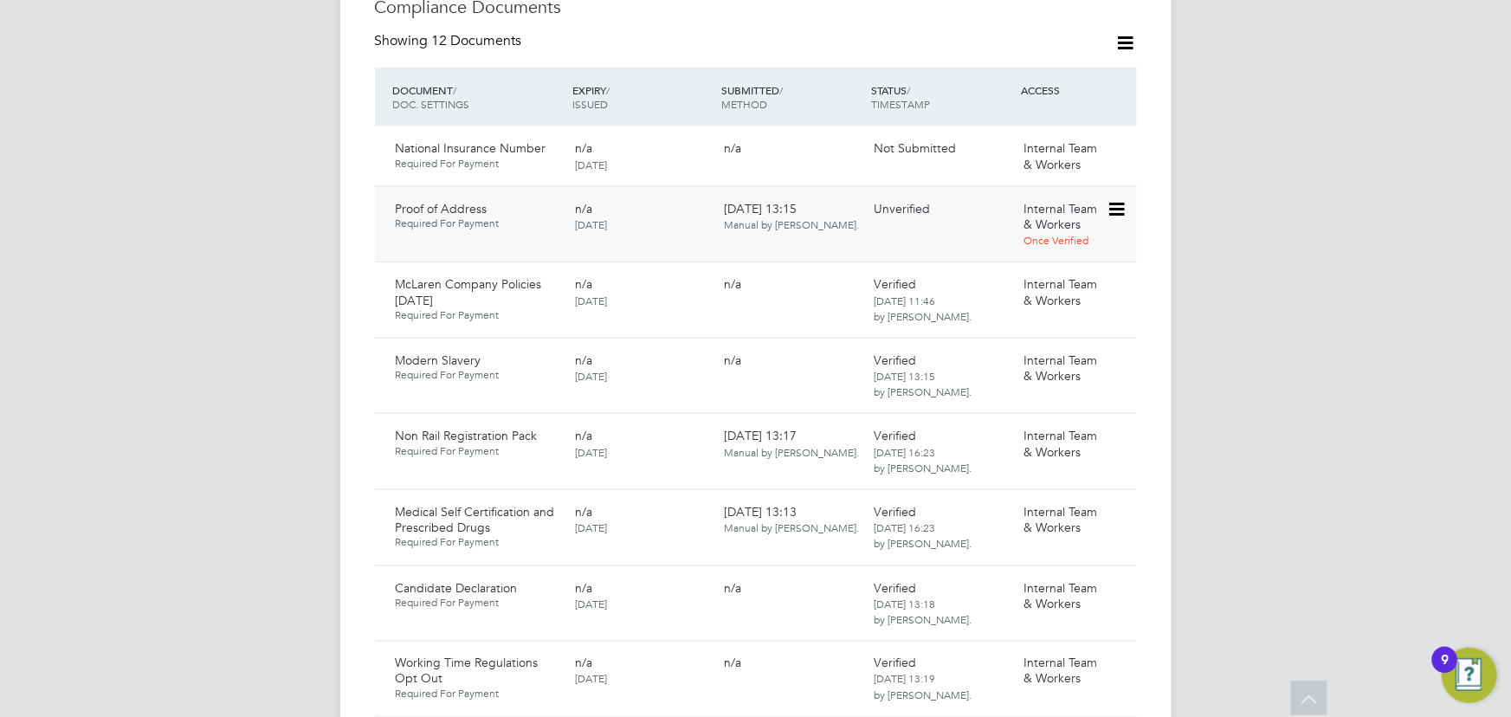
click at [1120, 199] on icon at bounding box center [1115, 209] width 17 height 21
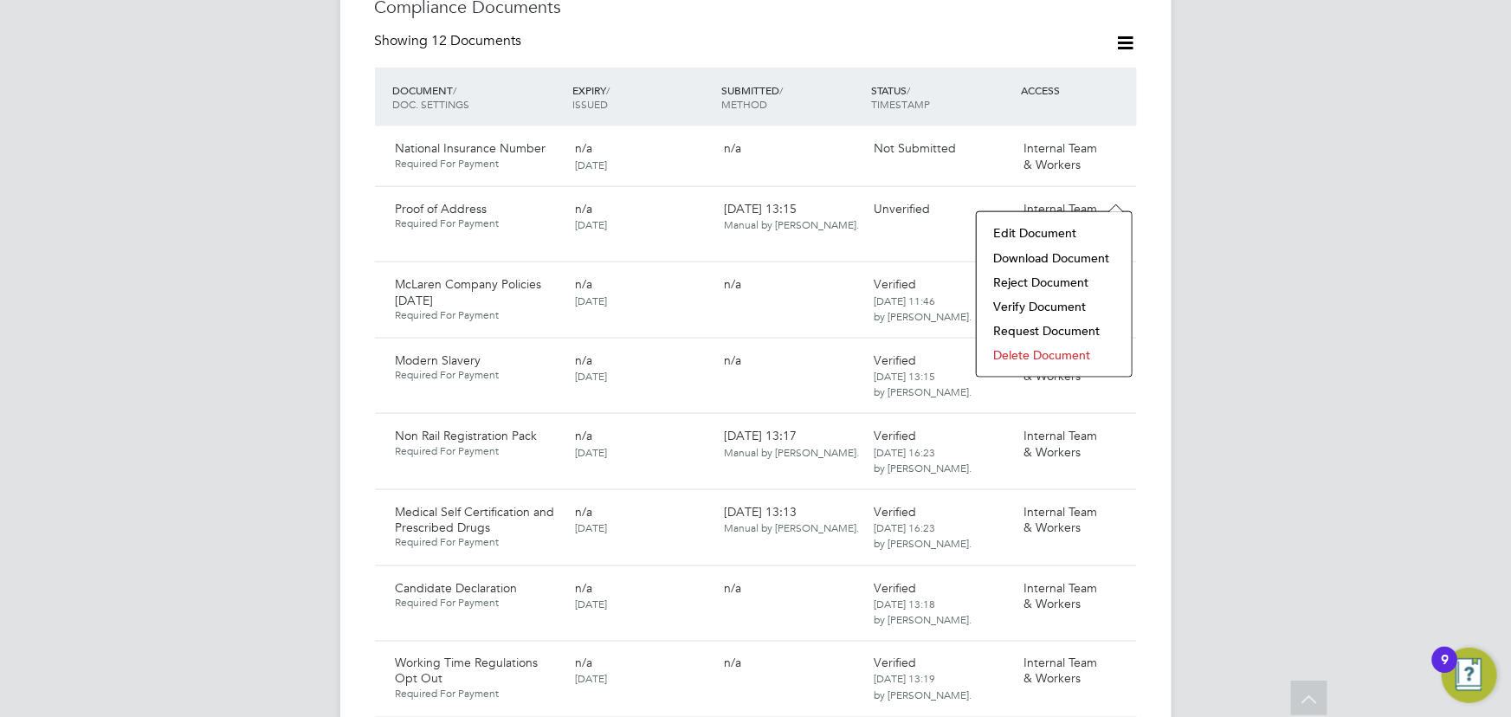
click at [1049, 309] on li "Verify Document" at bounding box center [1055, 306] width 138 height 24
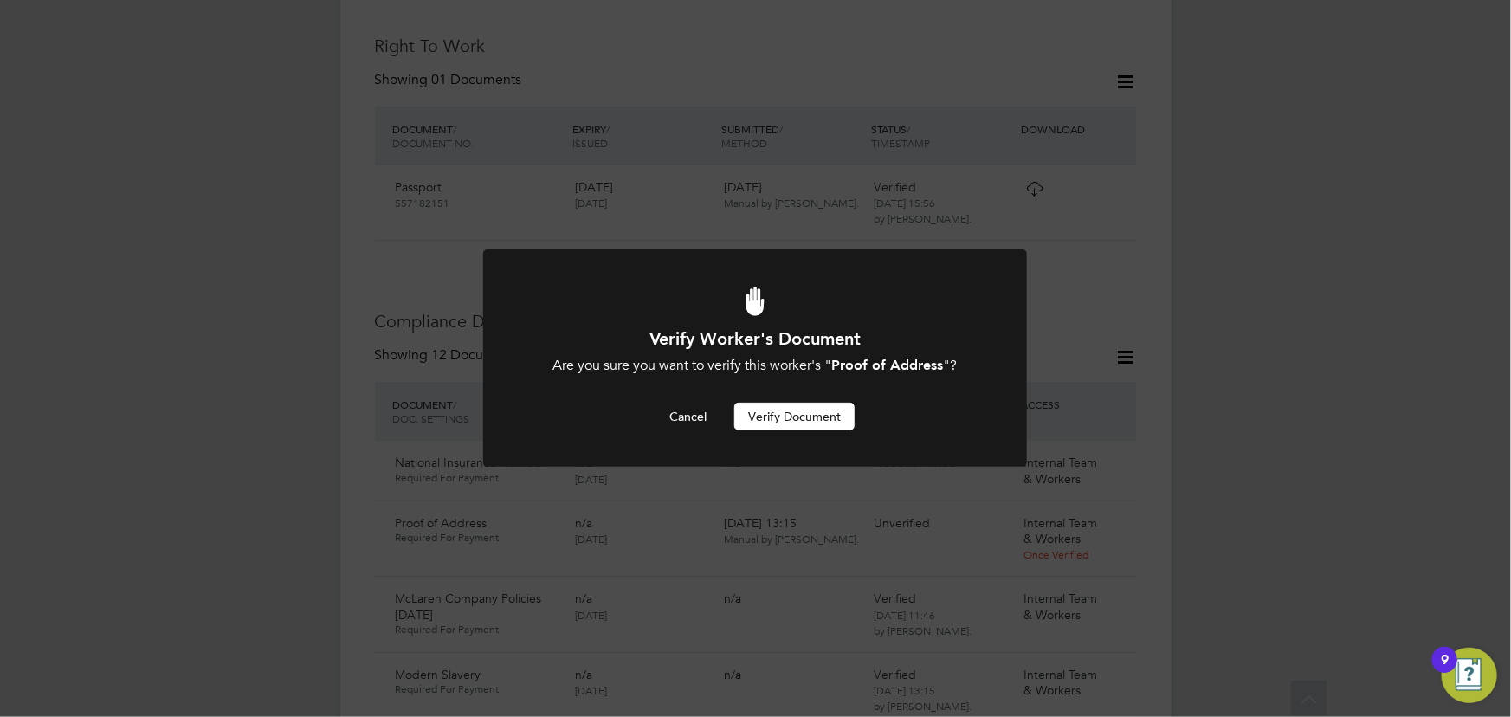
click at [828, 410] on button "Verify Document" at bounding box center [794, 417] width 120 height 28
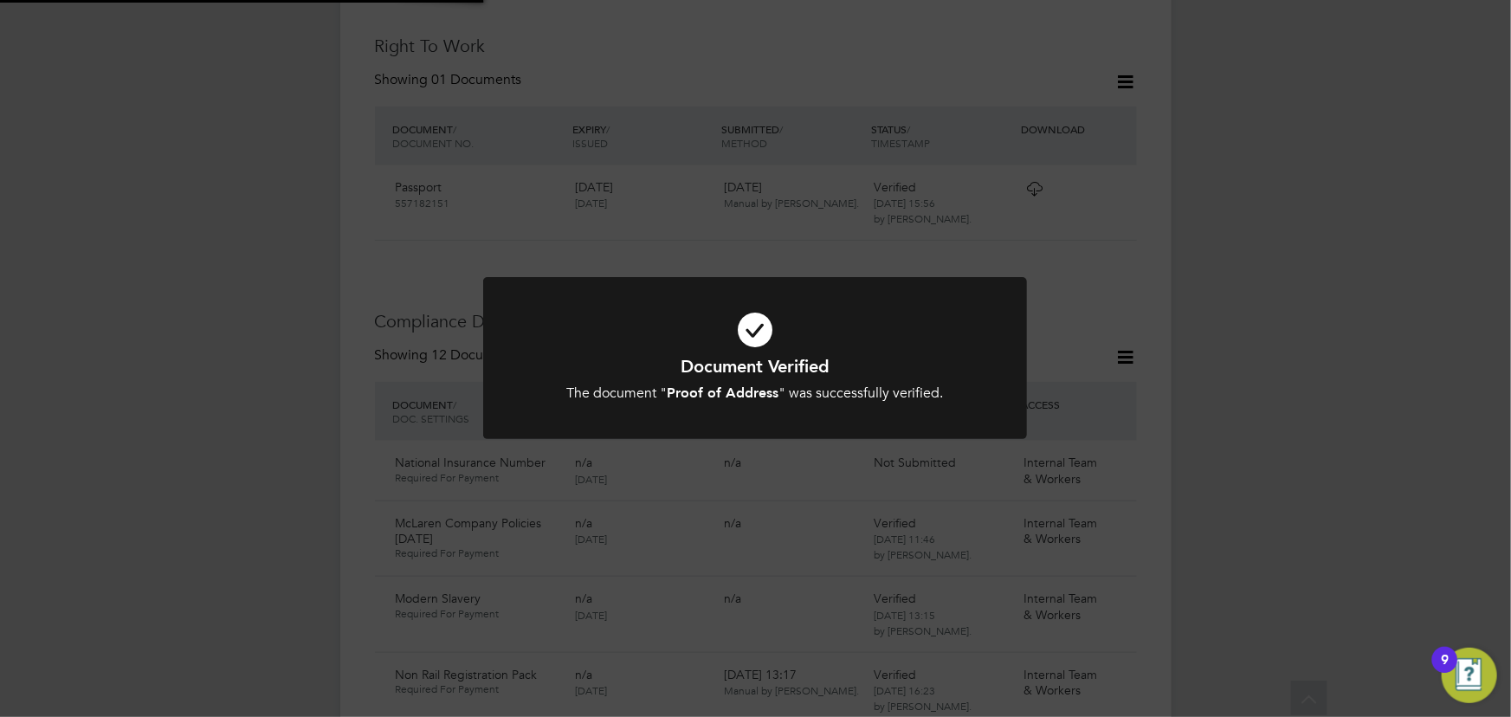
click at [1252, 320] on div "Document Verified The document " Proof of Address " was successfully verified. …" at bounding box center [755, 358] width 1511 height 717
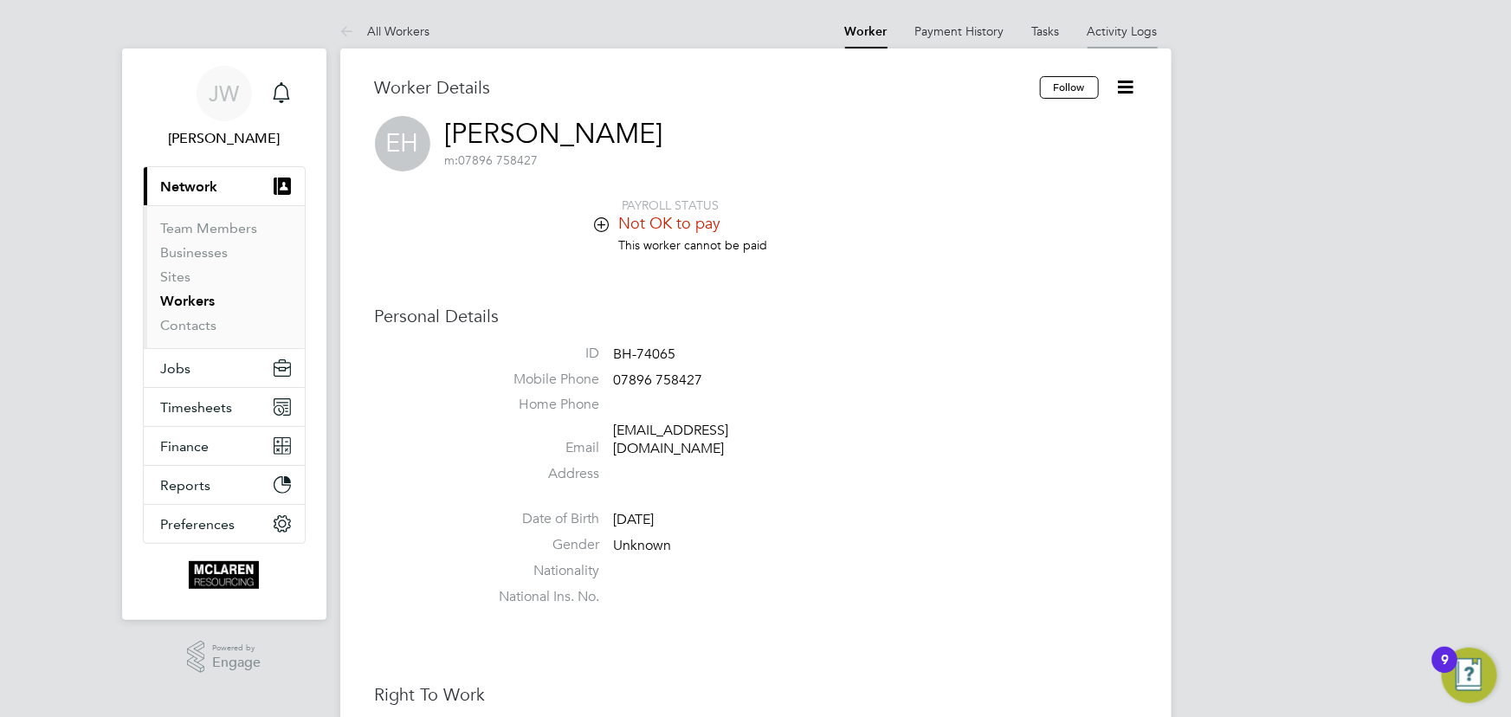
click at [1114, 28] on link "Activity Logs" at bounding box center [1123, 31] width 70 height 16
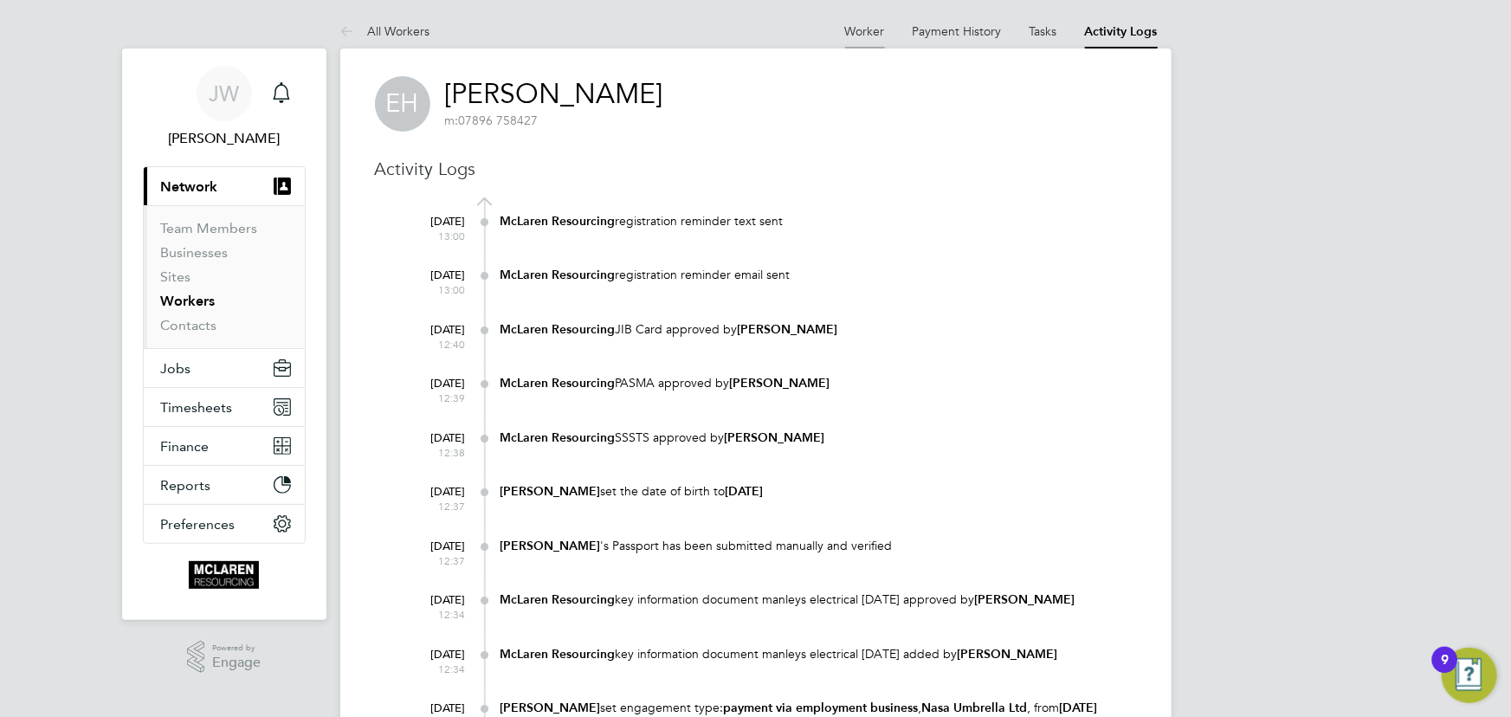
click at [863, 25] on link "Worker" at bounding box center [865, 31] width 40 height 16
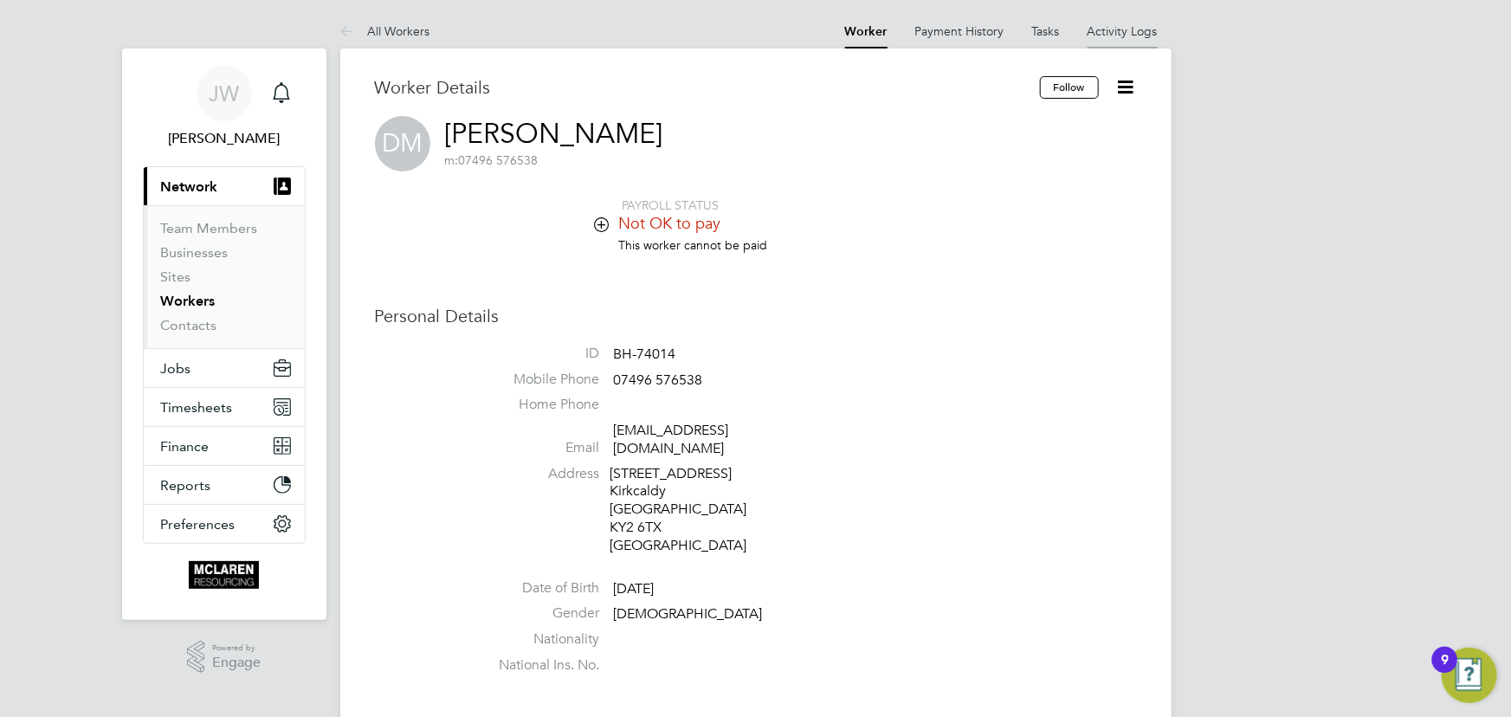
click at [1095, 32] on link "Activity Logs" at bounding box center [1123, 31] width 70 height 16
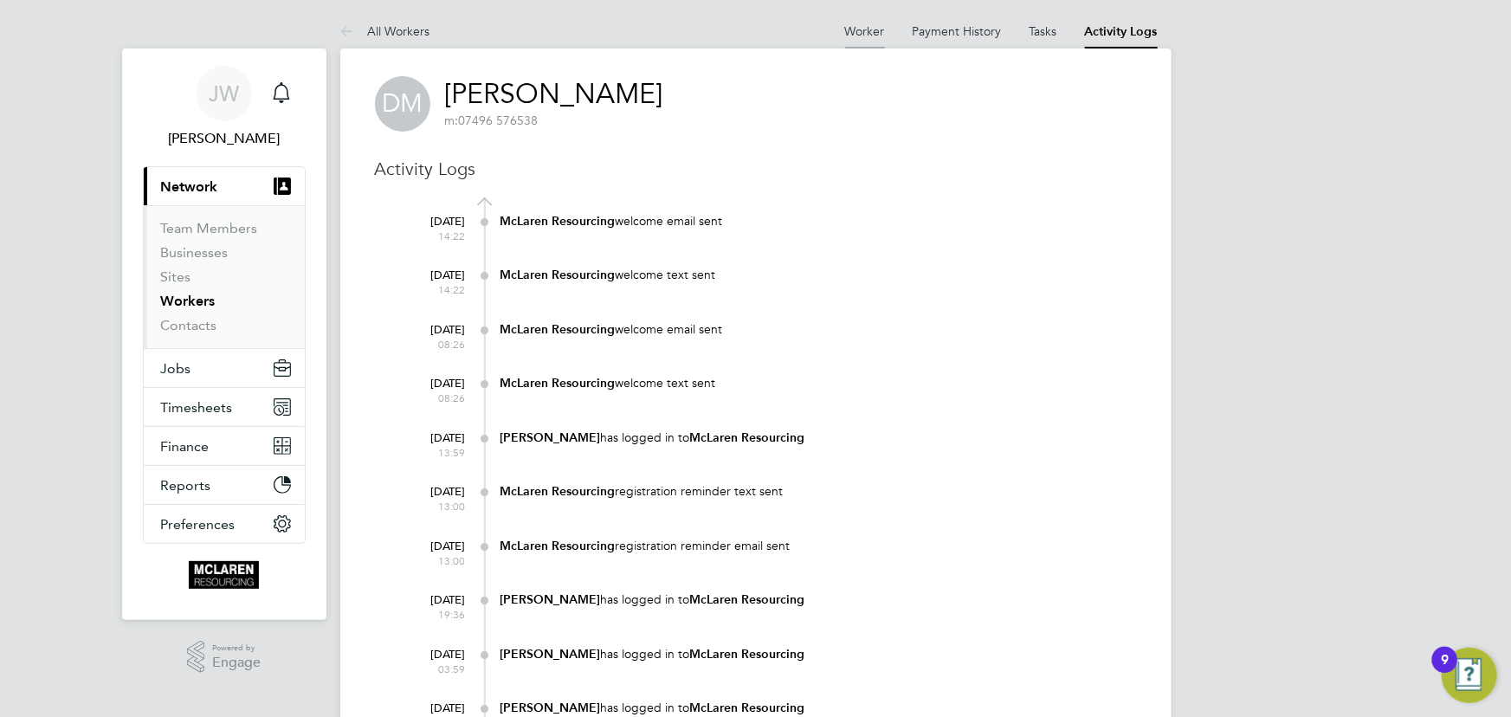
click at [872, 38] on li "Worker" at bounding box center [865, 31] width 40 height 35
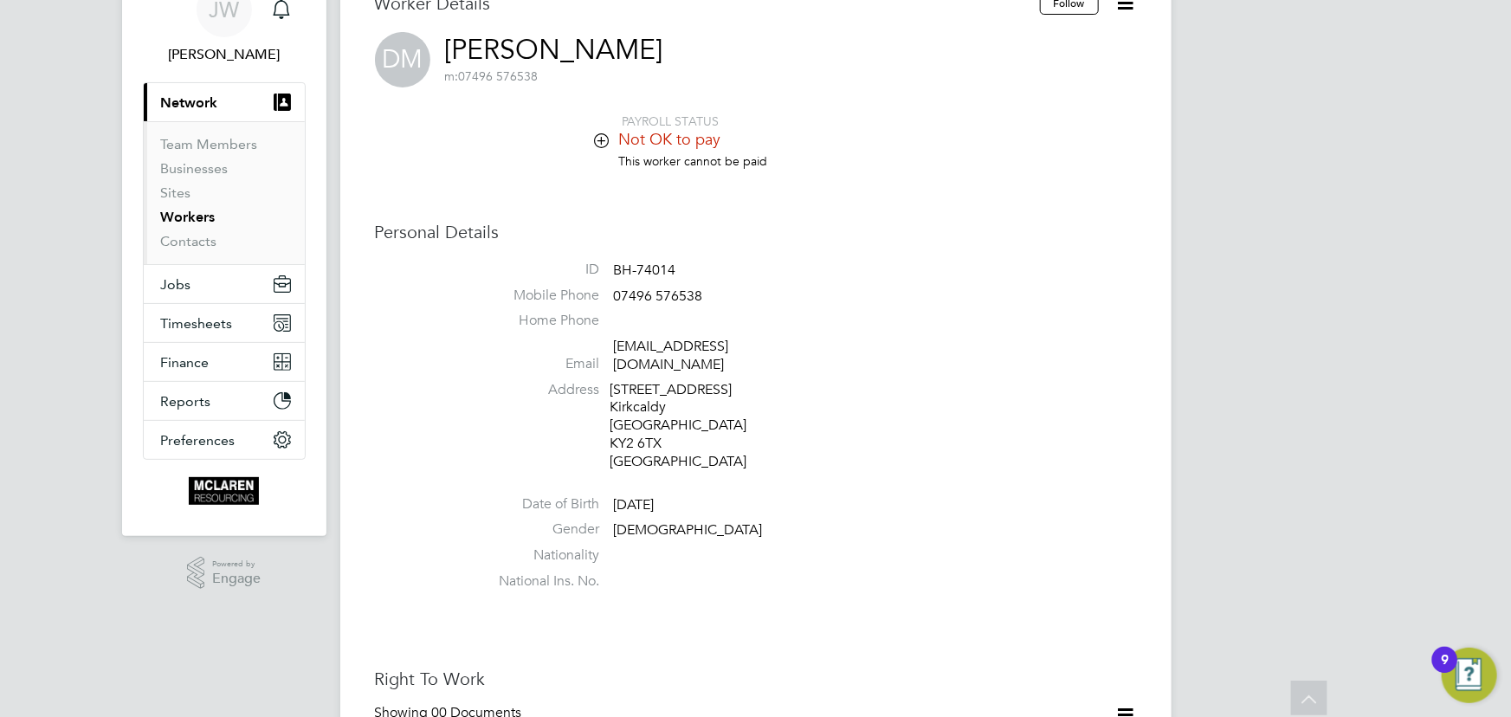
scroll to position [78, 0]
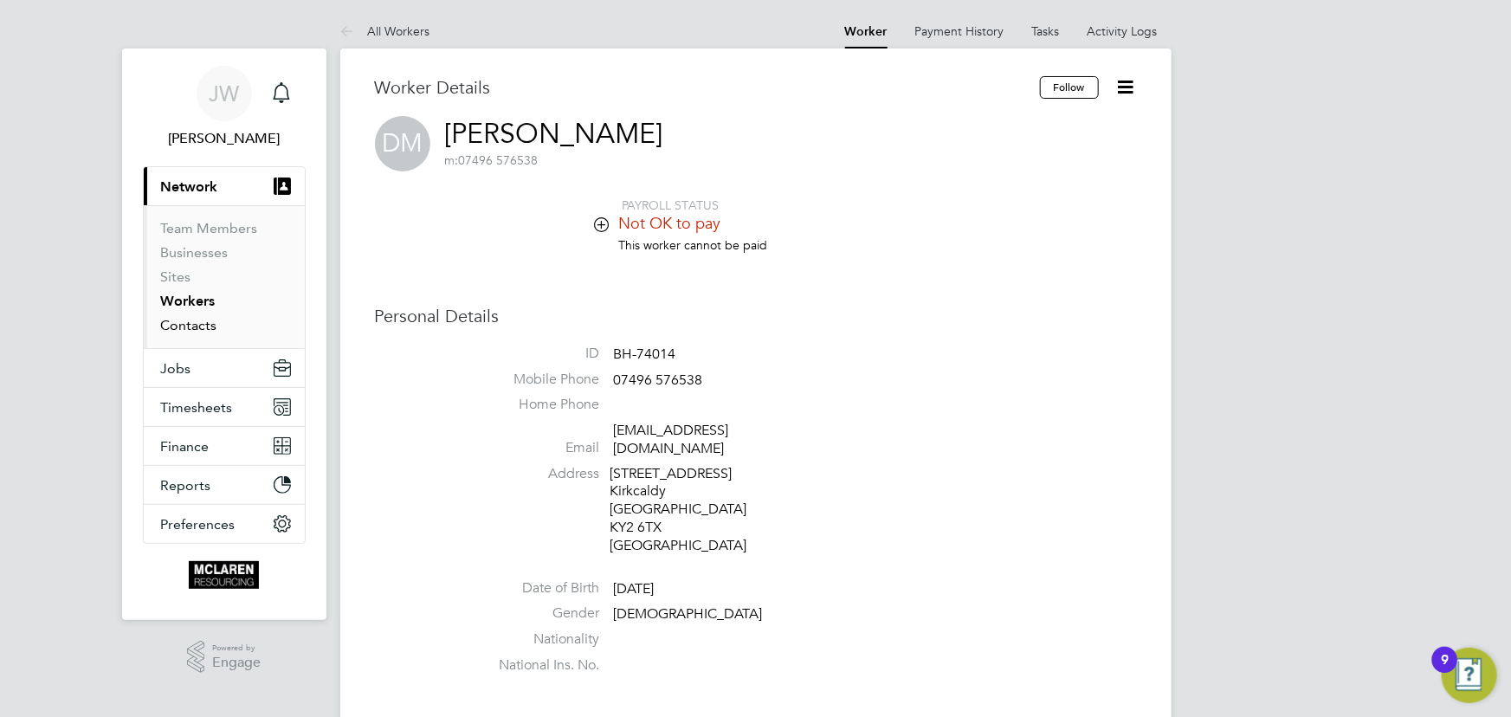
click at [206, 326] on link "Contacts" at bounding box center [189, 325] width 56 height 16
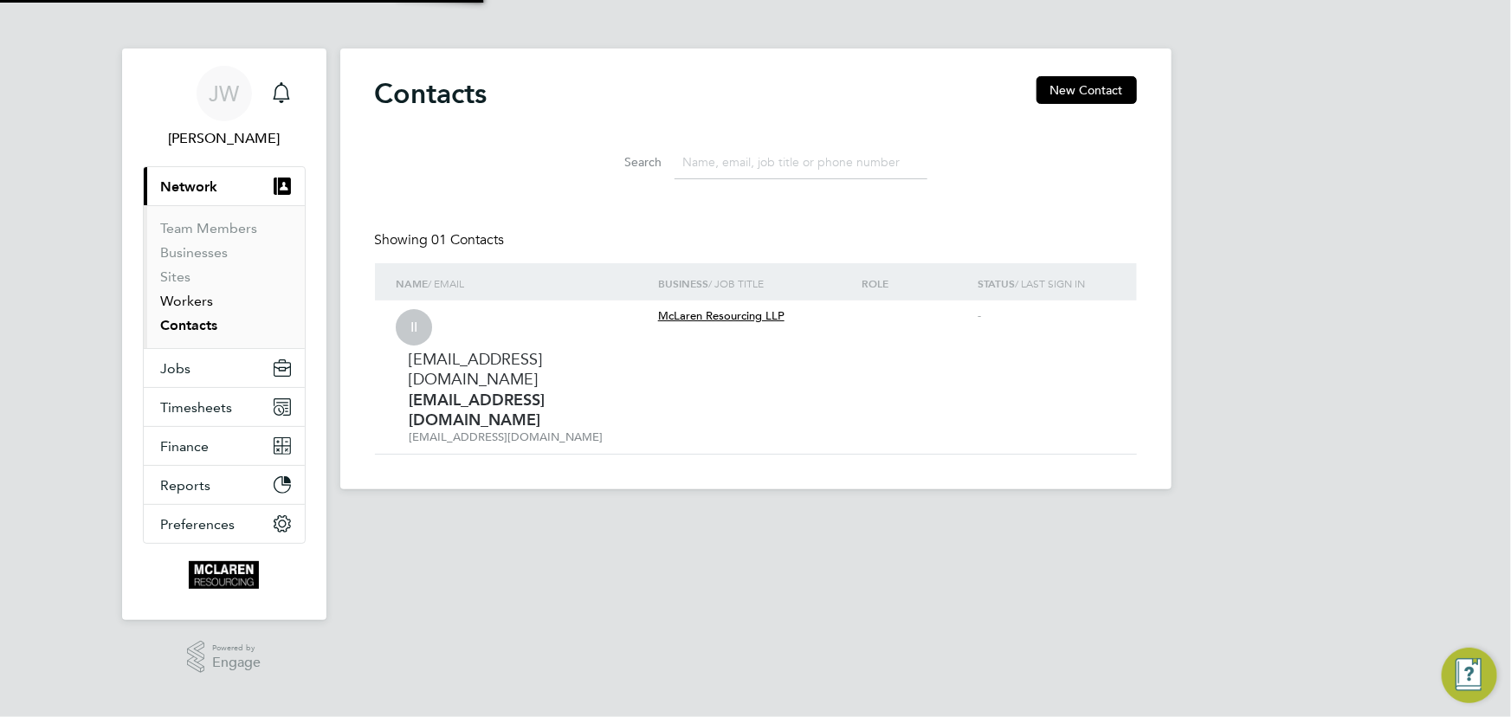
click at [196, 305] on link "Workers" at bounding box center [187, 301] width 53 height 16
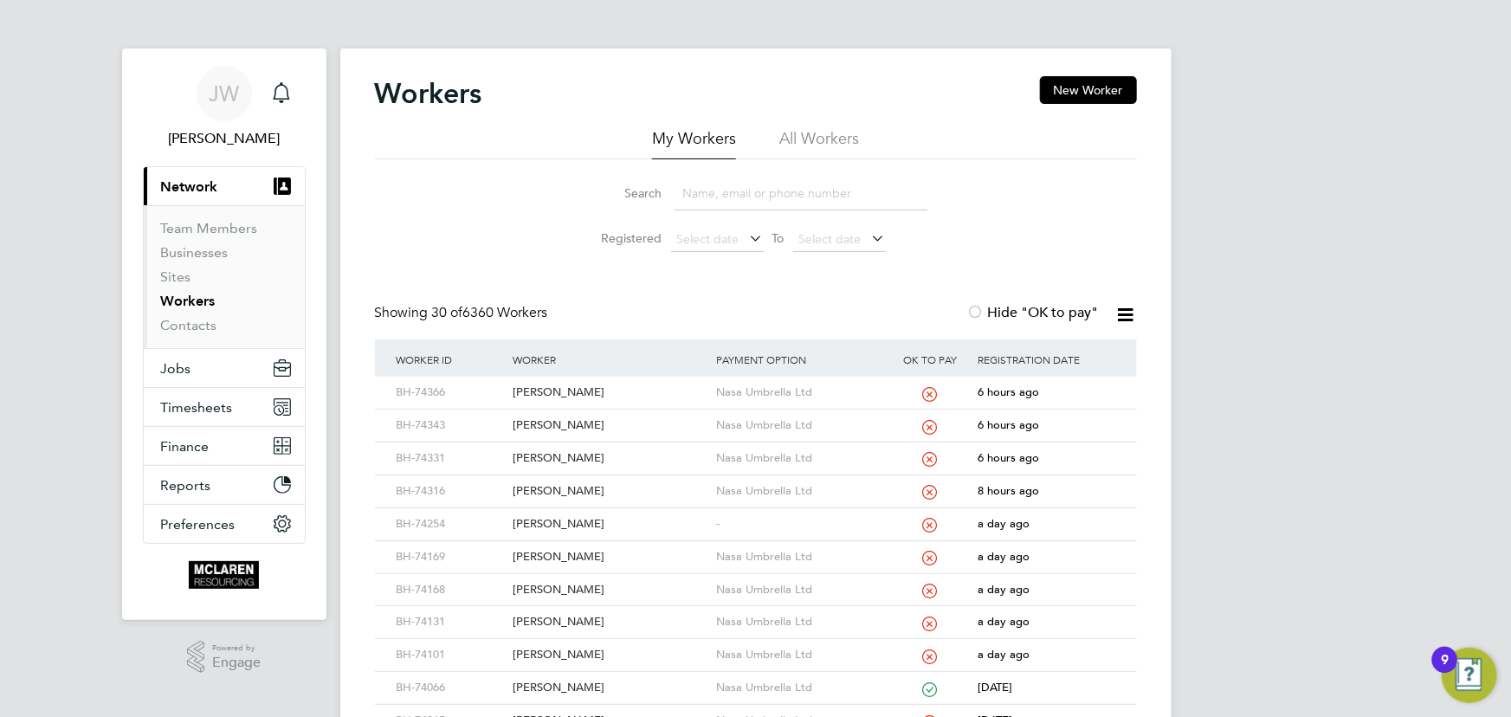
click at [723, 198] on input at bounding box center [801, 194] width 253 height 34
type input "daniel"
click at [533, 404] on div "[PERSON_NAME]" at bounding box center [610, 393] width 204 height 32
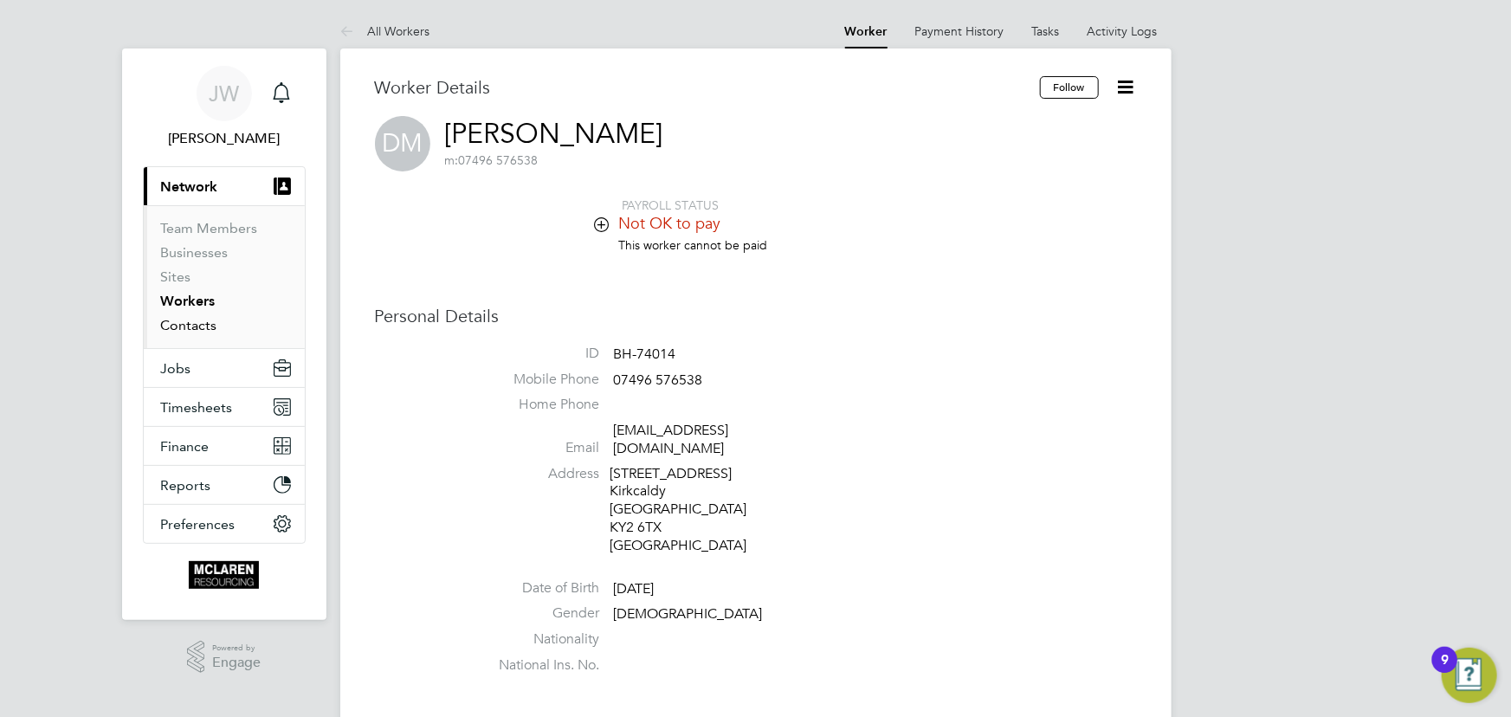
click at [189, 327] on link "Contacts" at bounding box center [189, 325] width 56 height 16
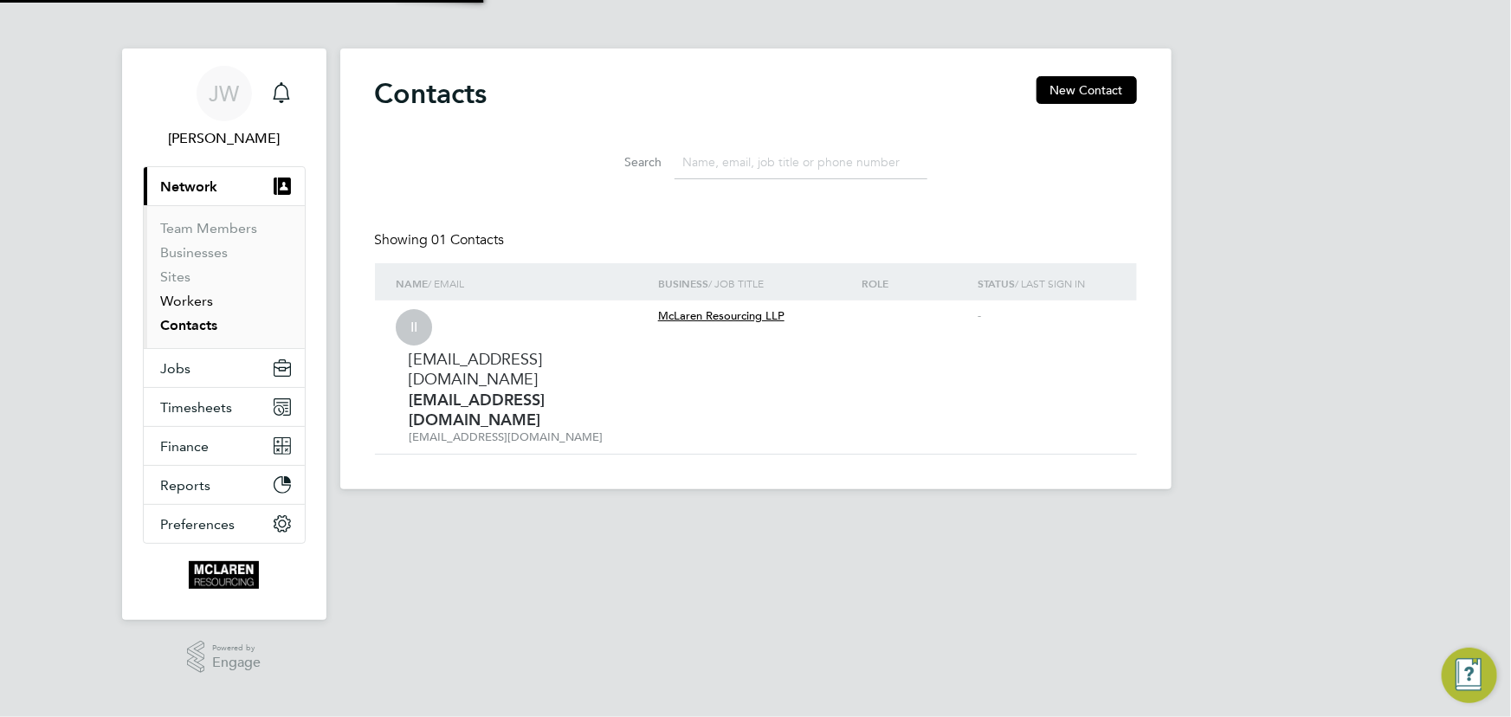
click at [182, 301] on link "Workers" at bounding box center [187, 301] width 53 height 16
